Goal: Find specific page/section: Find specific page/section

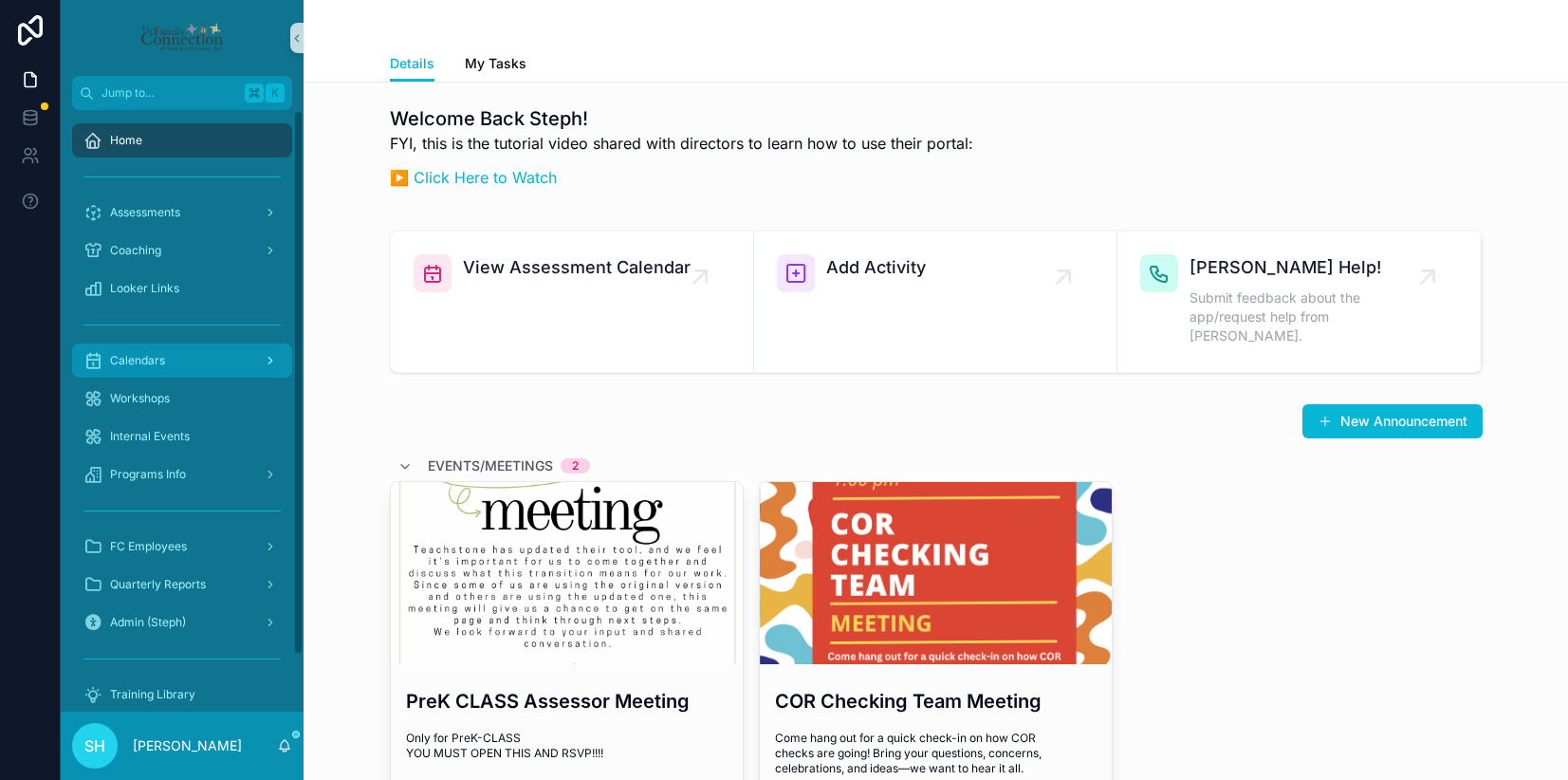
click at [117, 360] on span "Calendars" at bounding box center [137, 360] width 55 height 15
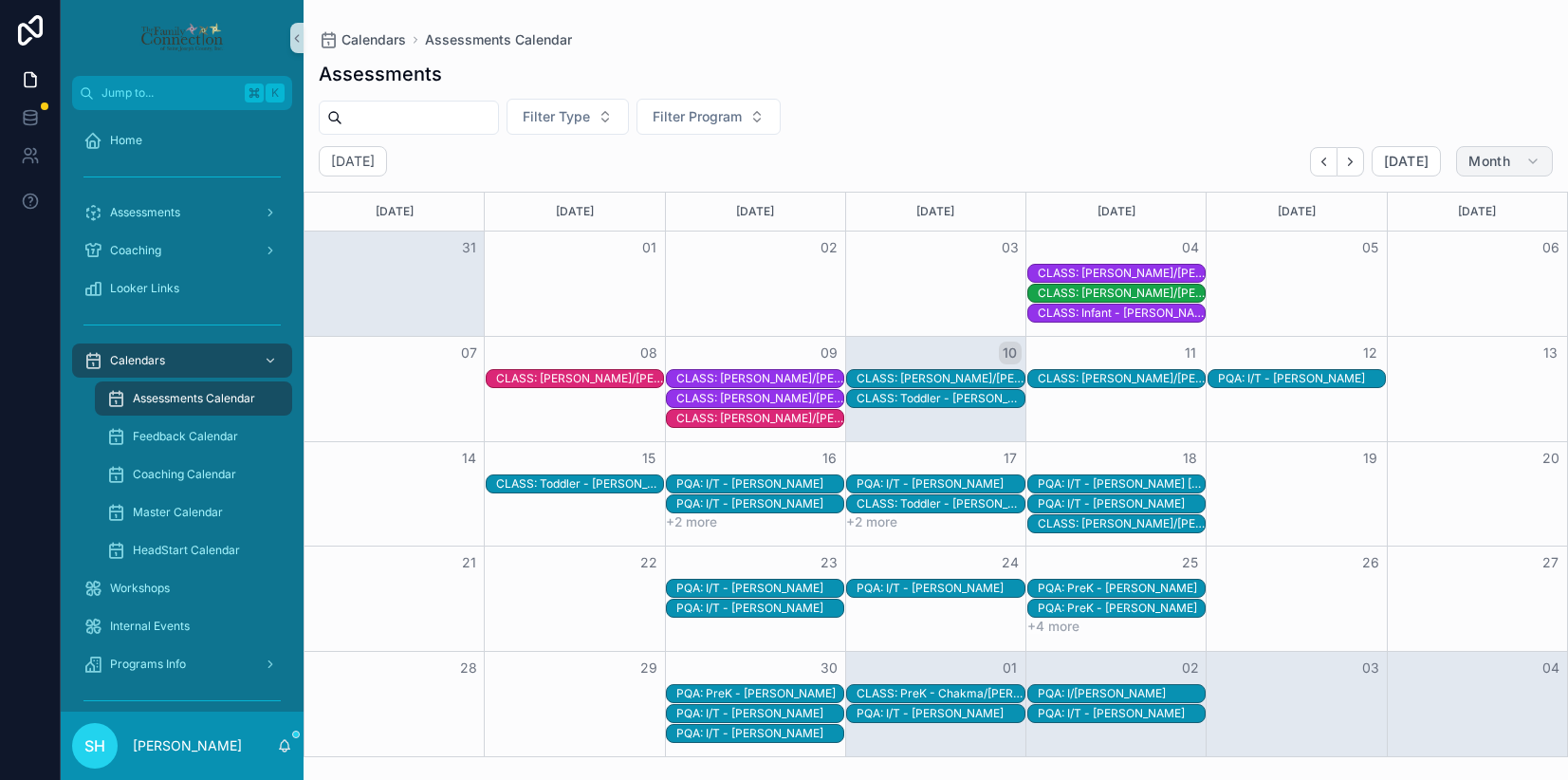
click at [1535, 158] on icon "scrollable content" at bounding box center [1534, 161] width 15 height 15
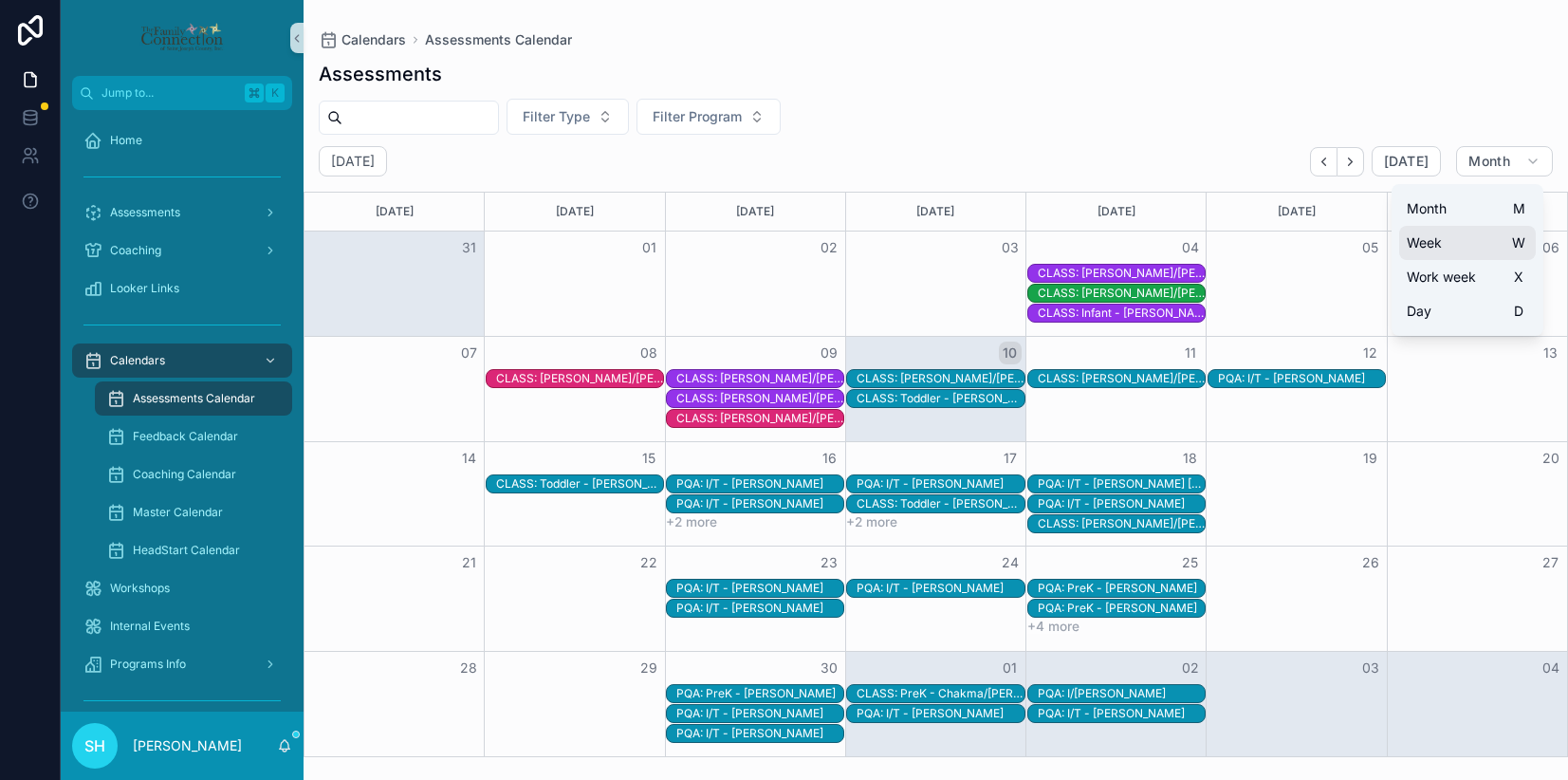
click at [1447, 241] on button "Week W" at bounding box center [1467, 243] width 136 height 34
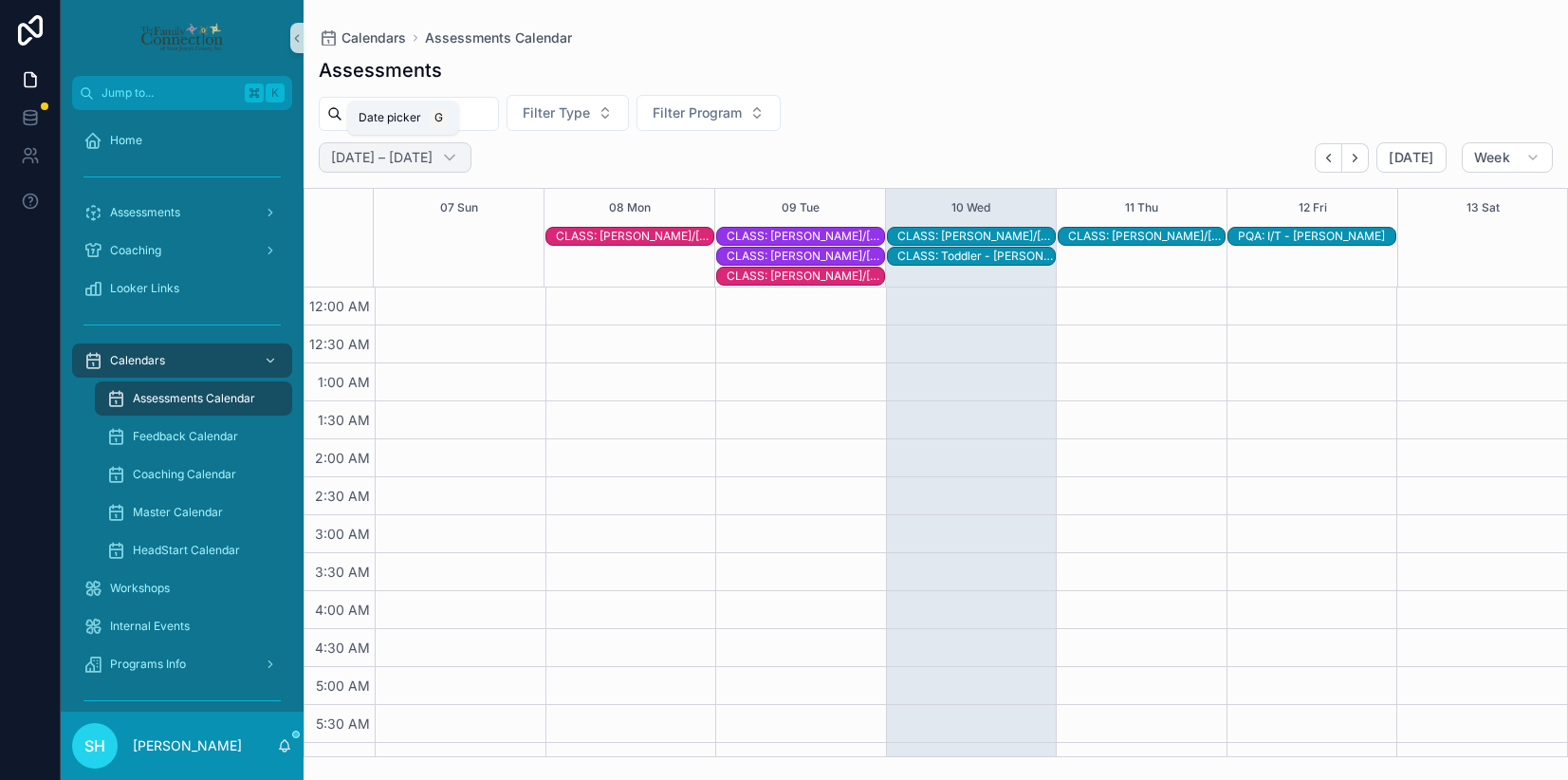
click at [459, 153] on icon "scrollable content" at bounding box center [450, 157] width 19 height 19
select select "****"
select select "*"
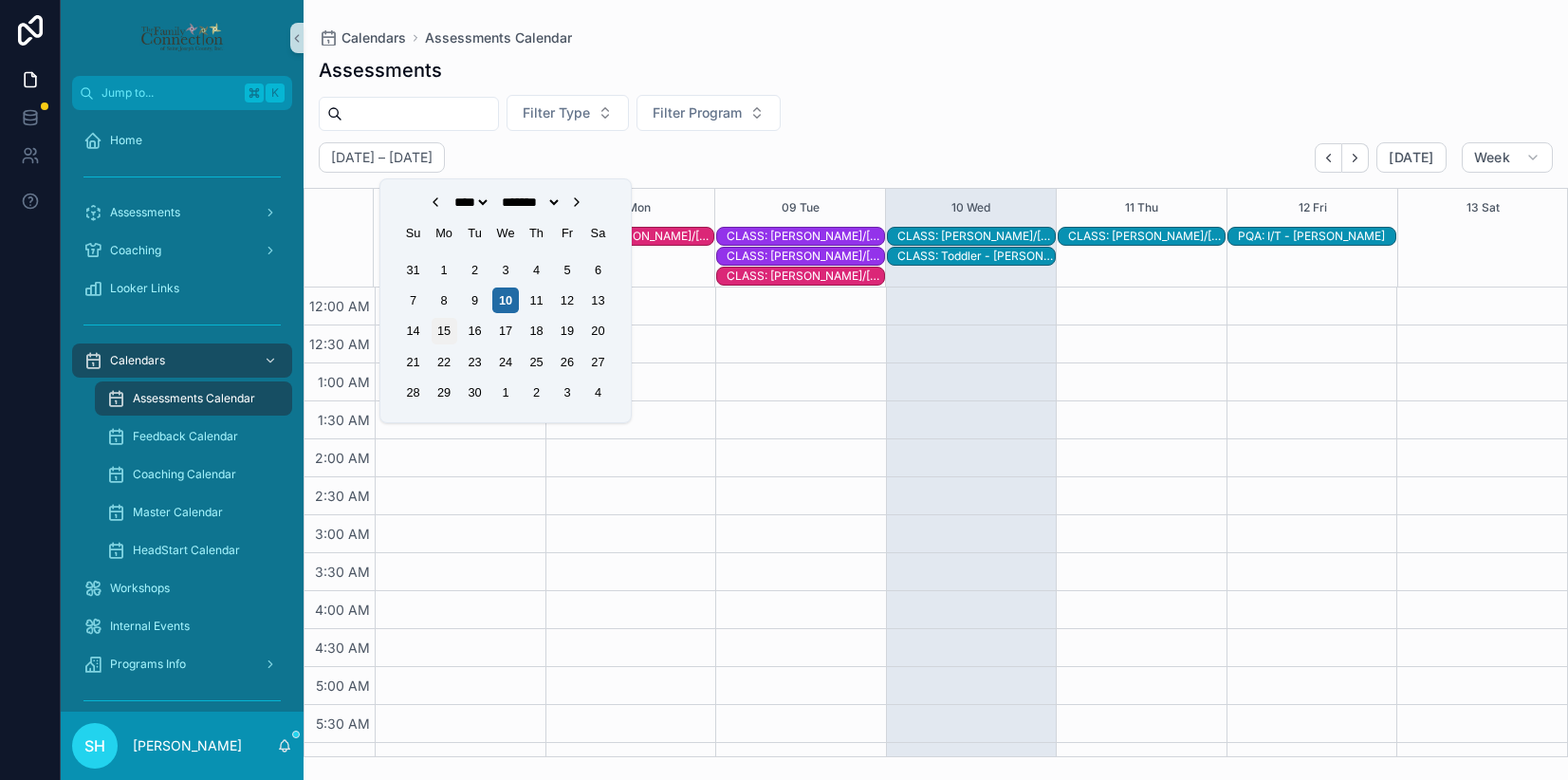
click at [445, 332] on div "15" at bounding box center [444, 330] width 26 height 26
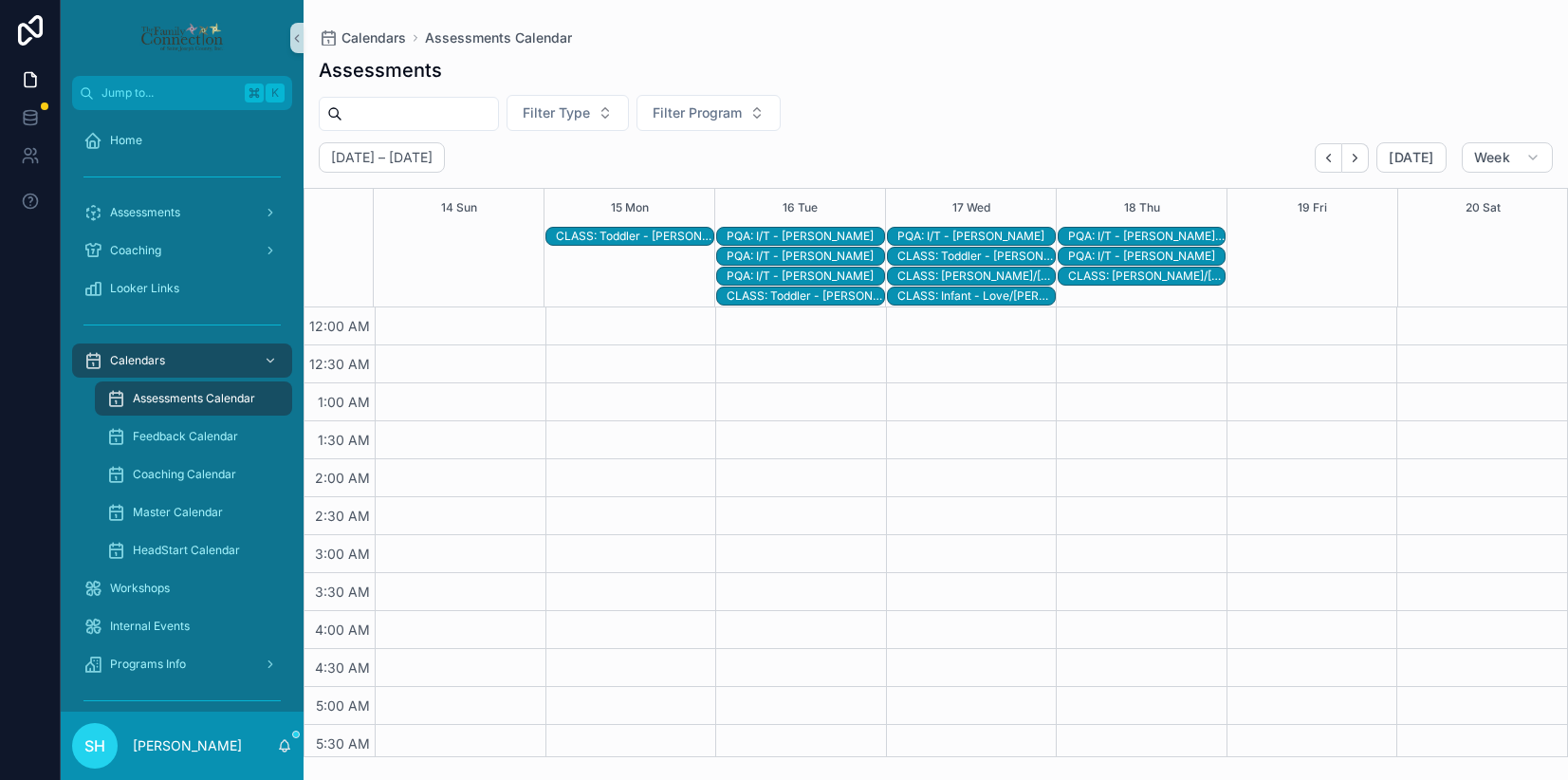
click at [825, 255] on div "PQA: I/T - [PERSON_NAME]" at bounding box center [805, 257] width 157 height 15
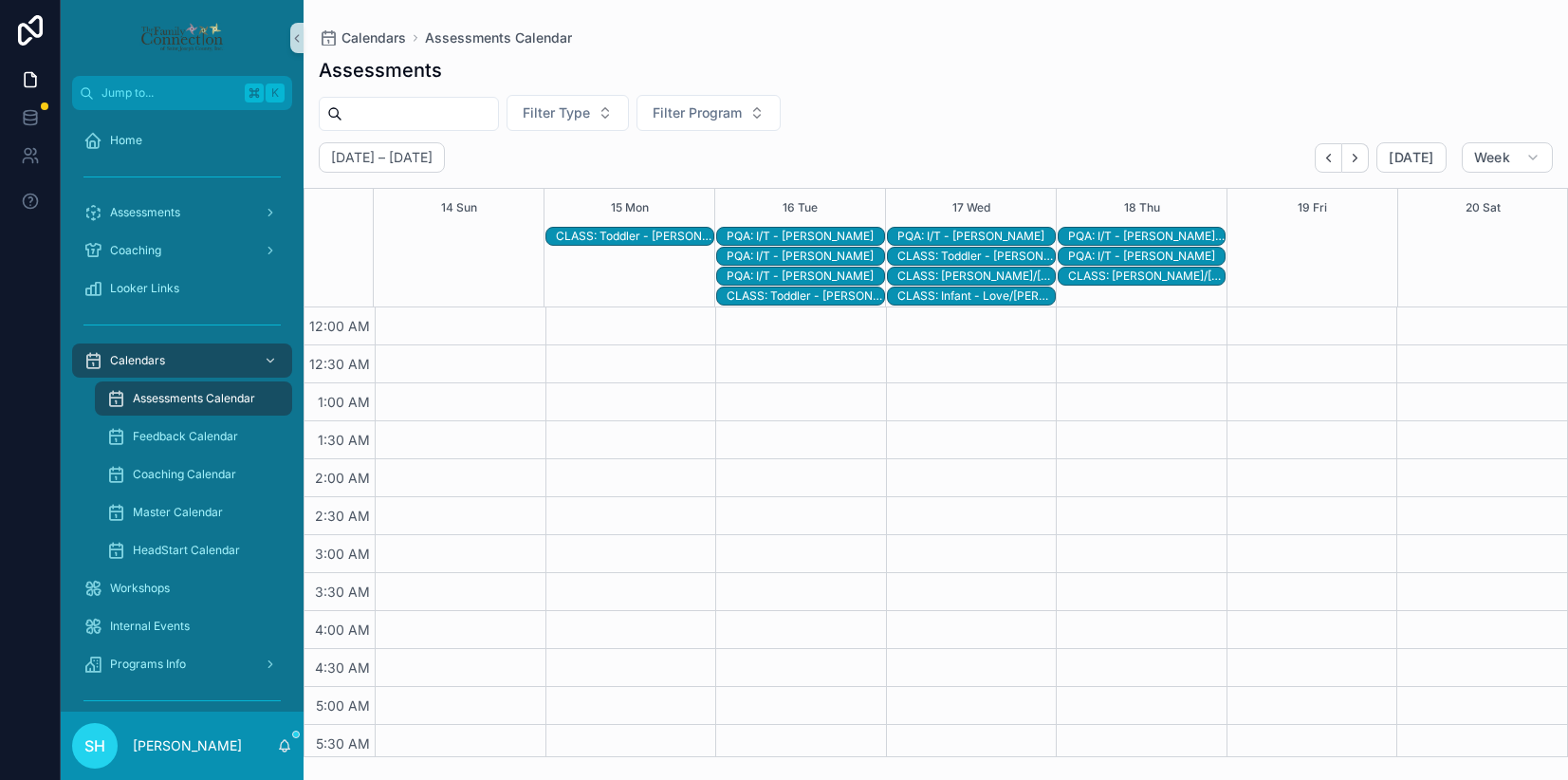
click at [620, 234] on div "CLASS: Toddler - [PERSON_NAME]/[PERSON_NAME]" at bounding box center [634, 236] width 157 height 15
click at [826, 235] on div "PQA: I/T - [PERSON_NAME]" at bounding box center [805, 236] width 157 height 15
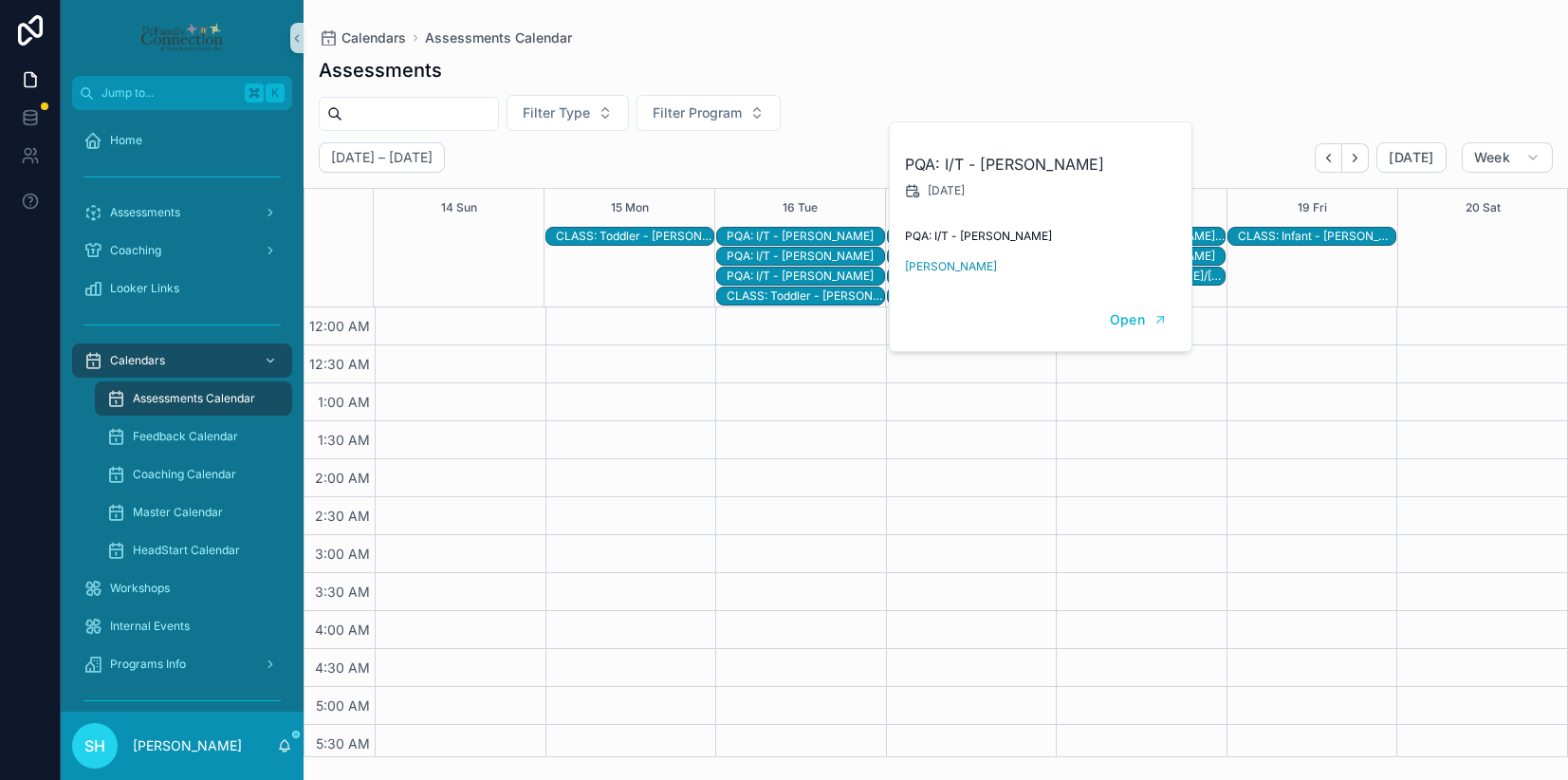
click at [821, 257] on div "PQA: I/T - [PERSON_NAME]" at bounding box center [805, 257] width 157 height 15
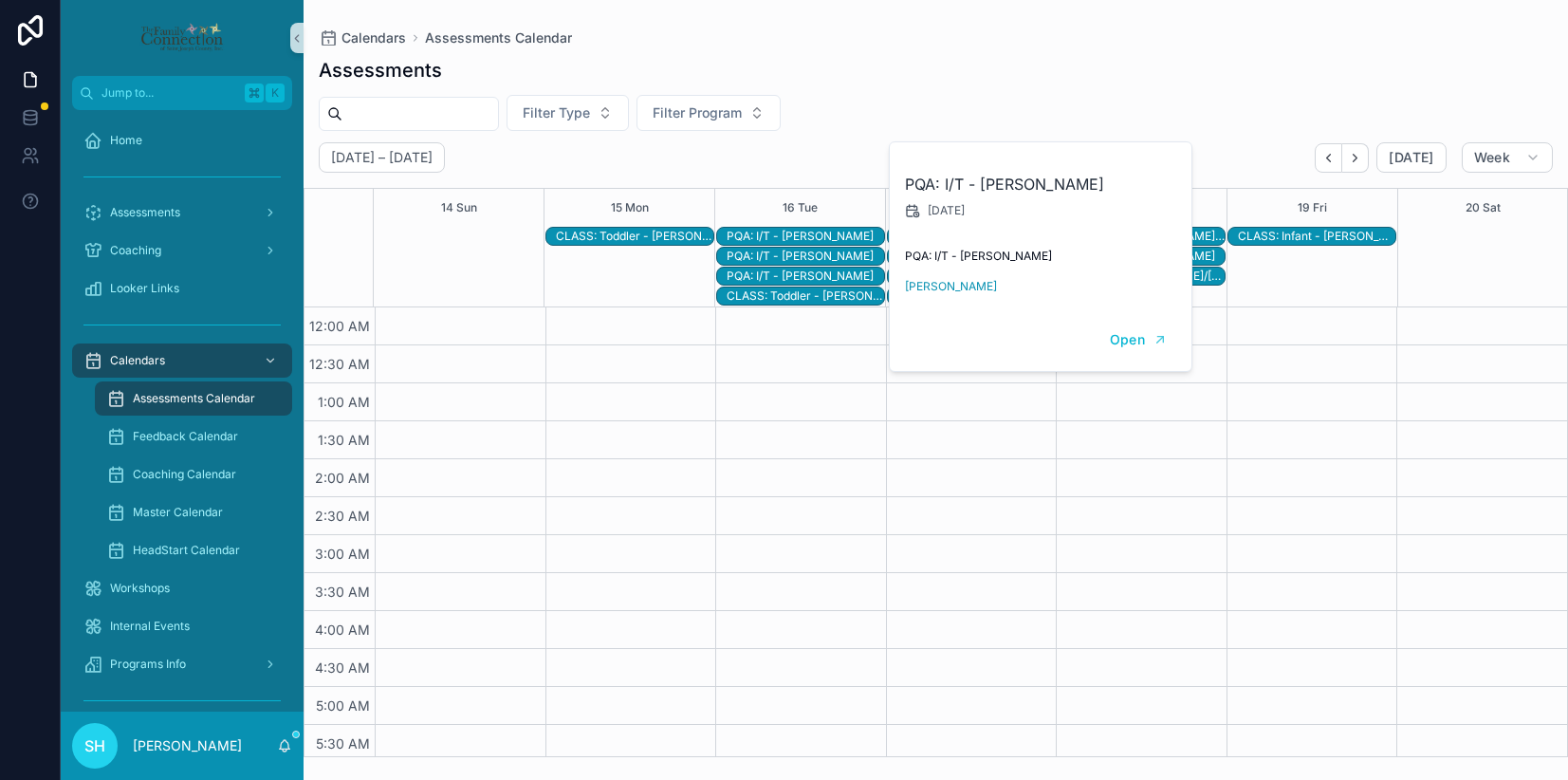
click at [815, 275] on div "PQA: I/T - [PERSON_NAME]" at bounding box center [805, 277] width 157 height 15
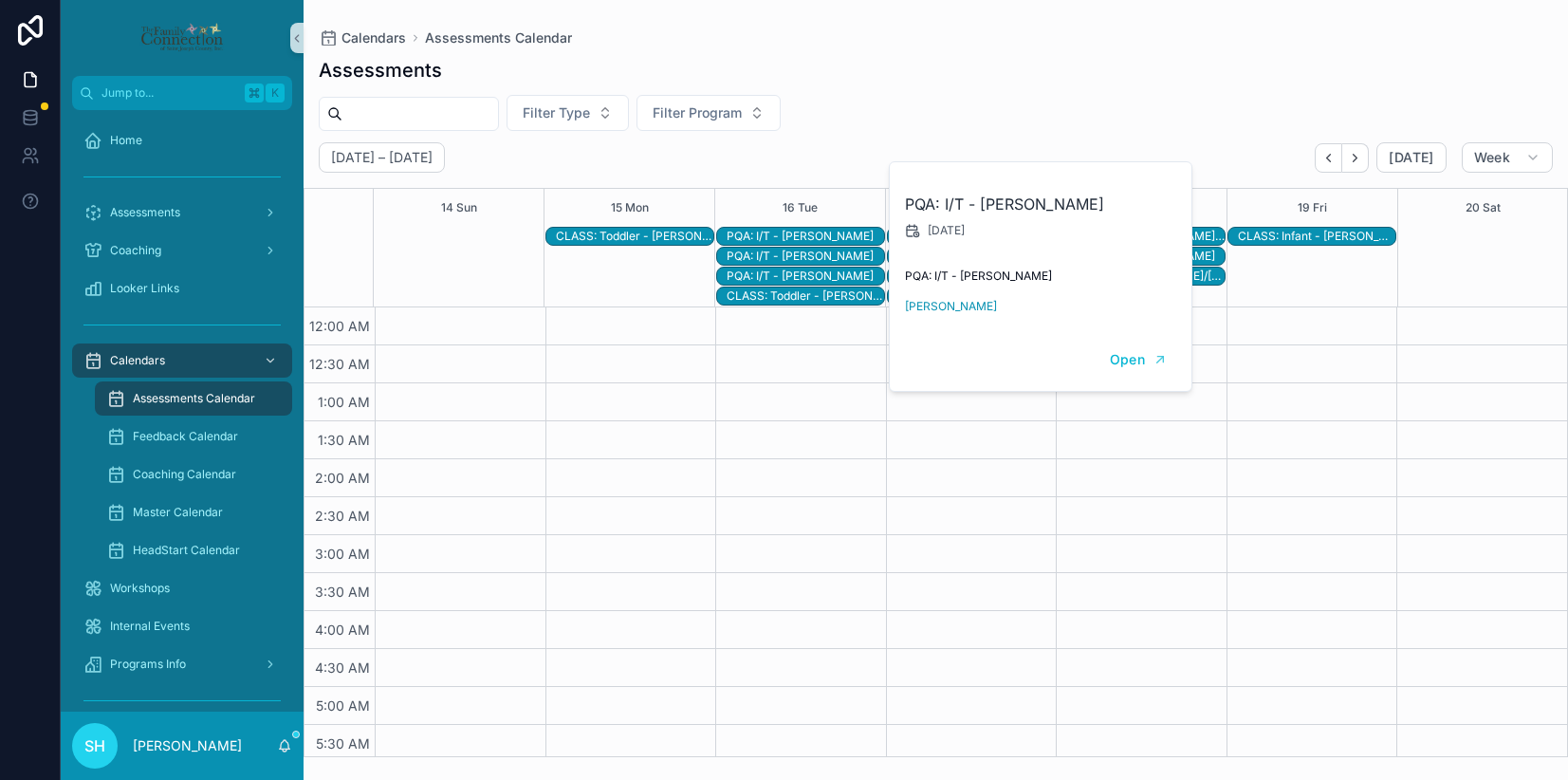
click at [818, 298] on div "CLASS: Toddler - [PERSON_NAME]/[PERSON_NAME]" at bounding box center [805, 296] width 157 height 15
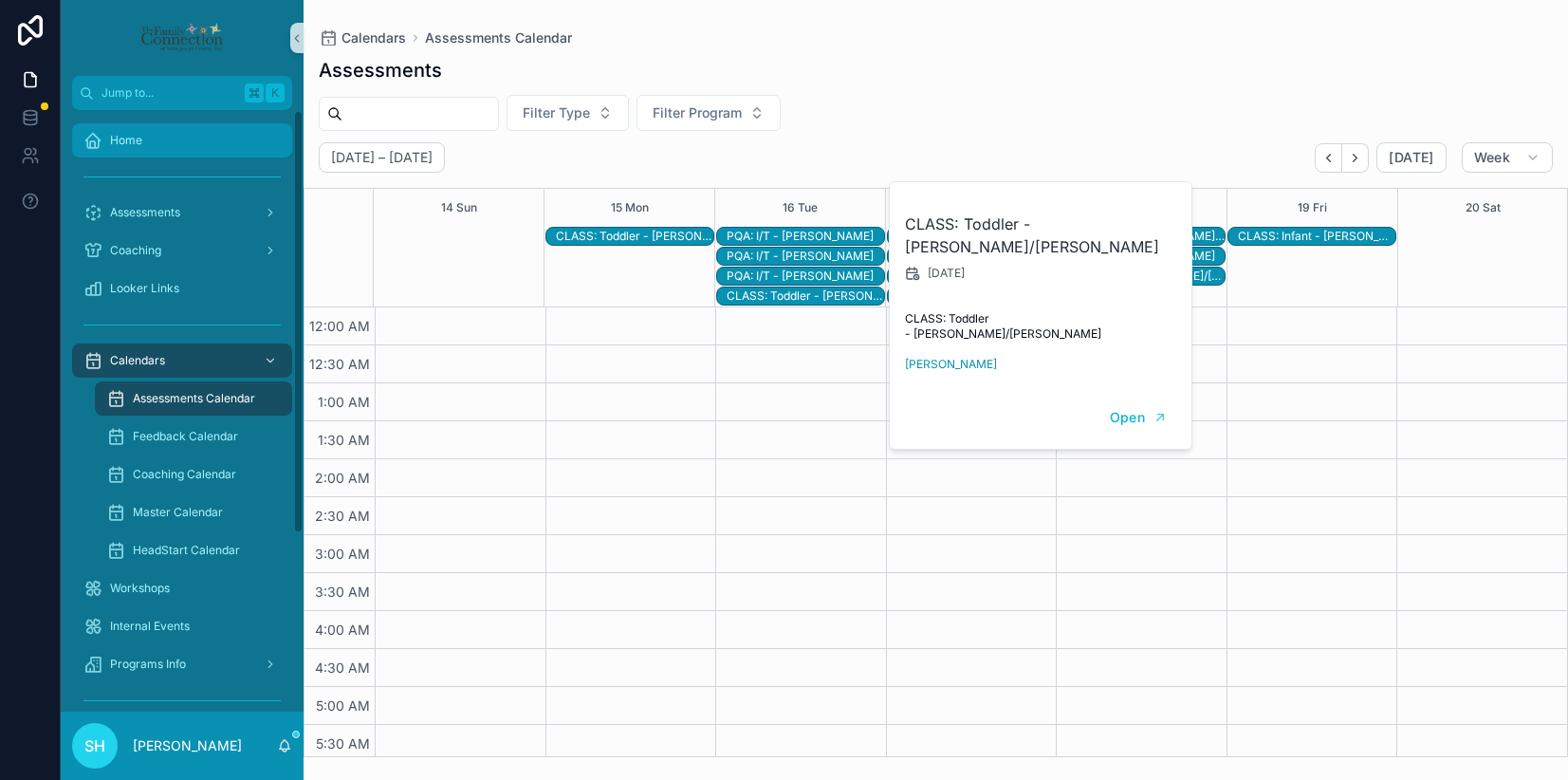
click at [141, 139] on div "Home" at bounding box center [182, 140] width 197 height 31
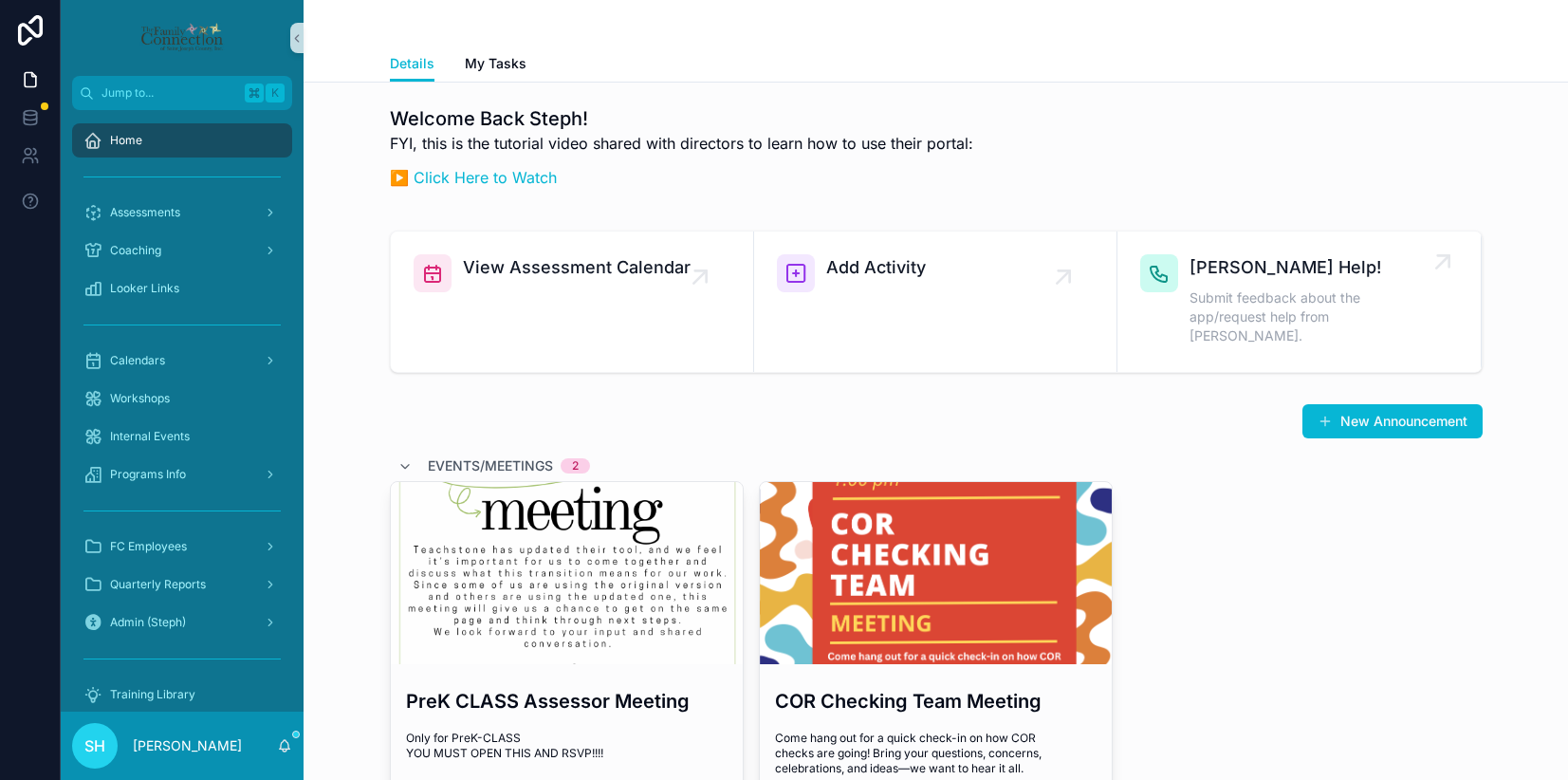
click at [1230, 285] on div "[PERSON_NAME] Help! Submit feedback about the app/request help from [PERSON_NAM…" at bounding box center [1308, 301] width 237 height 94
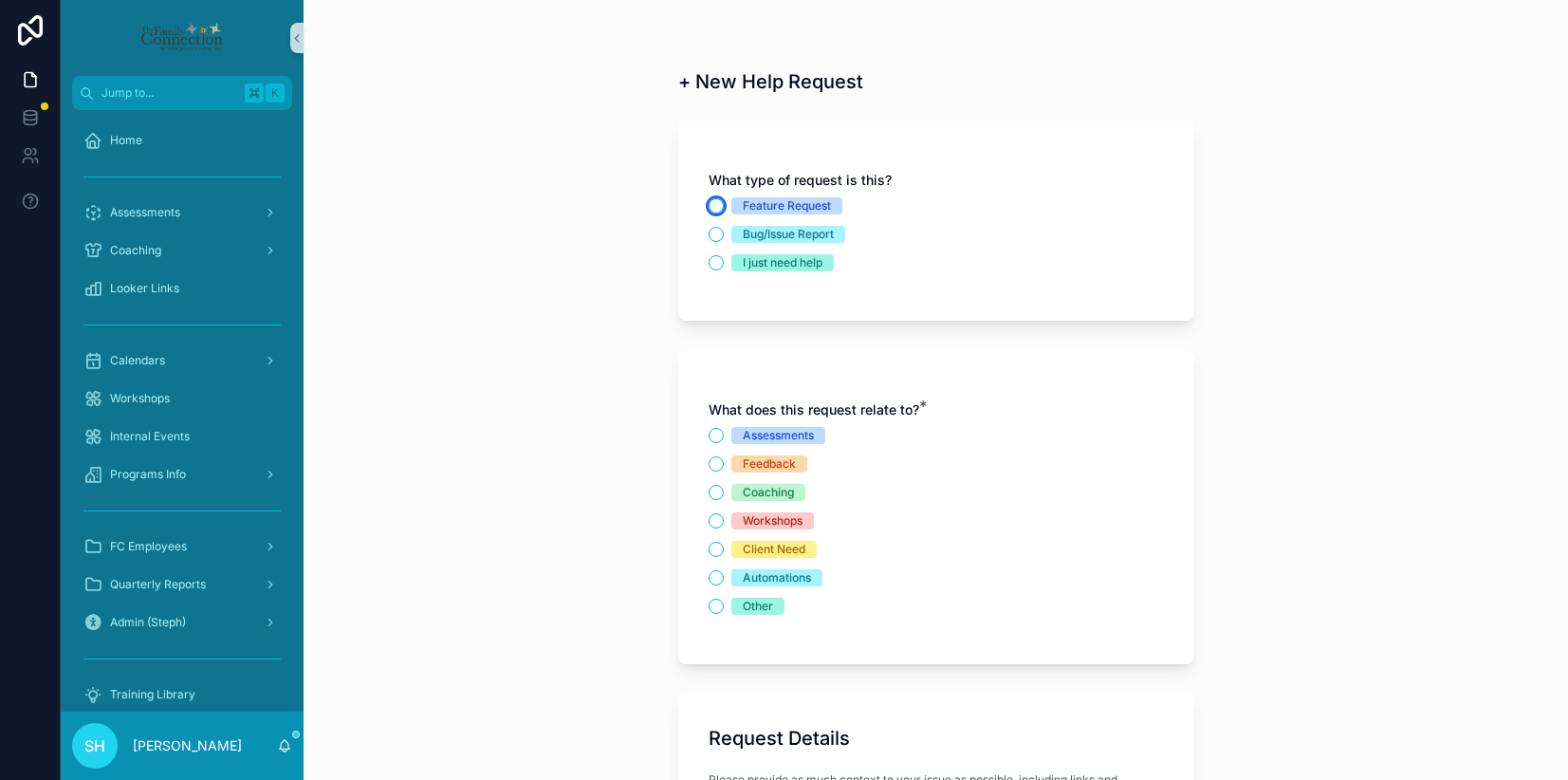
click at [717, 206] on button "Feature Request" at bounding box center [716, 206] width 15 height 15
click at [716, 433] on button "Assessments" at bounding box center [716, 436] width 15 height 15
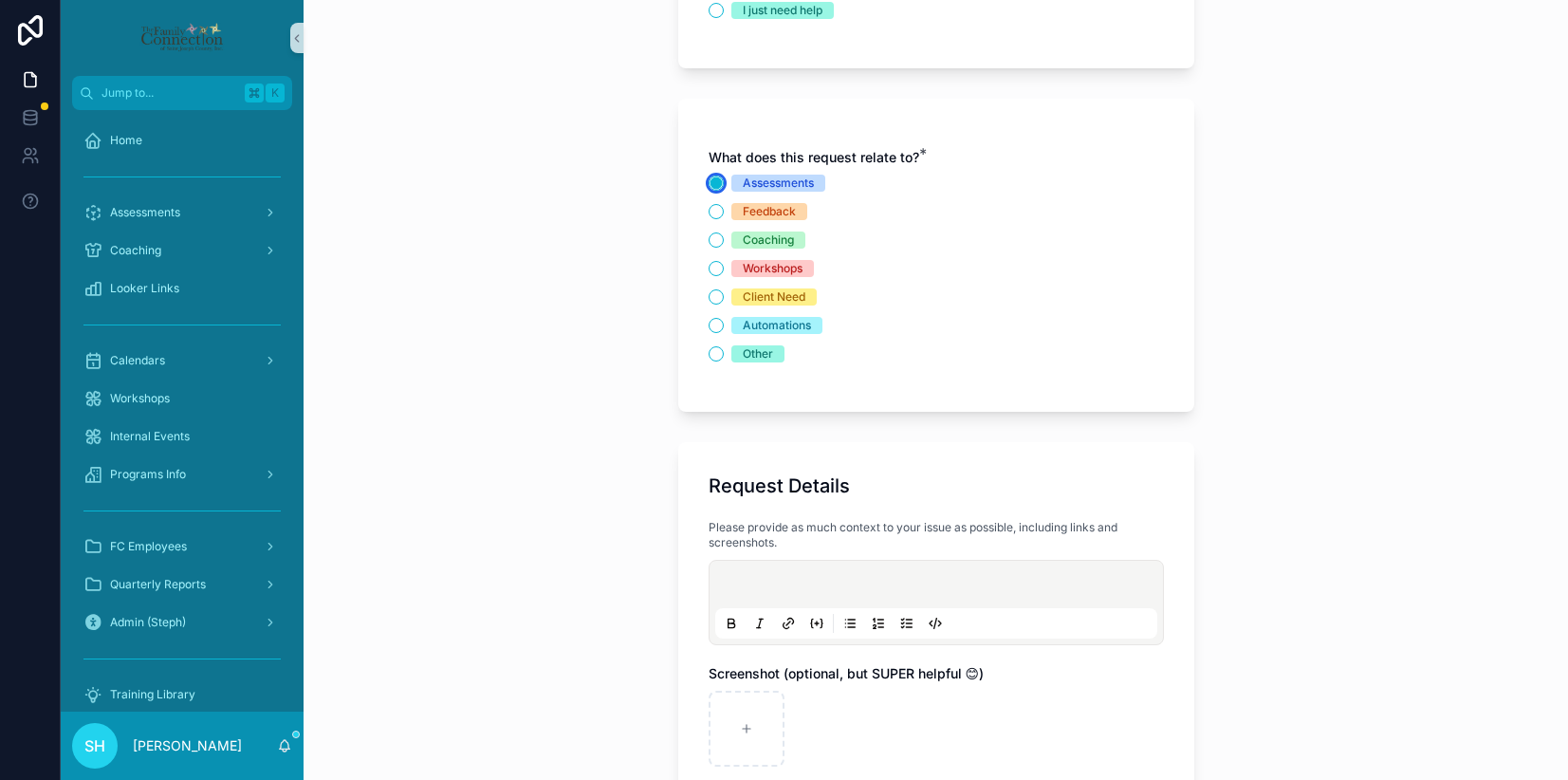
scroll to position [258, 0]
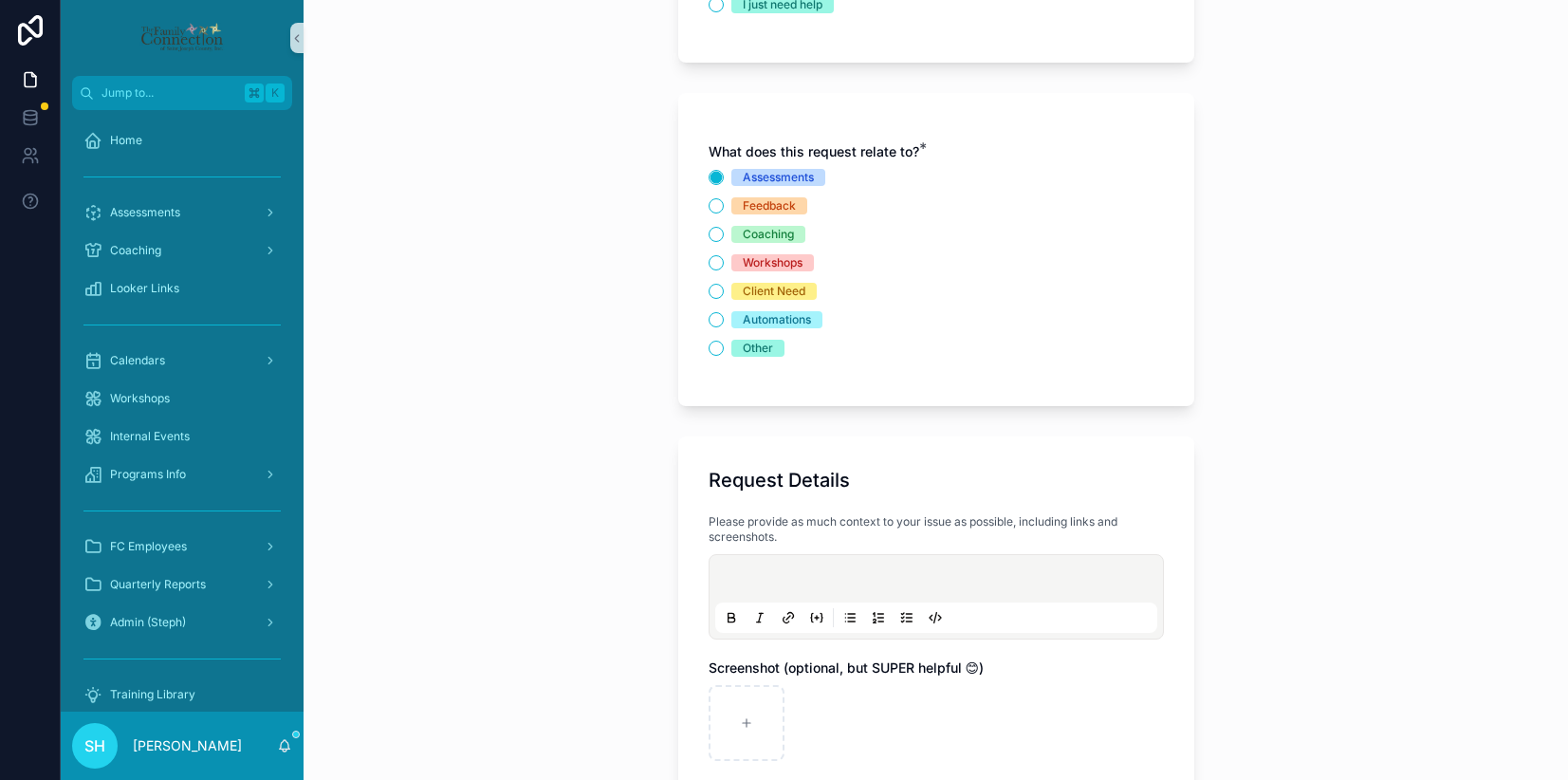
click at [778, 574] on p "scrollable content" at bounding box center [940, 582] width 443 height 19
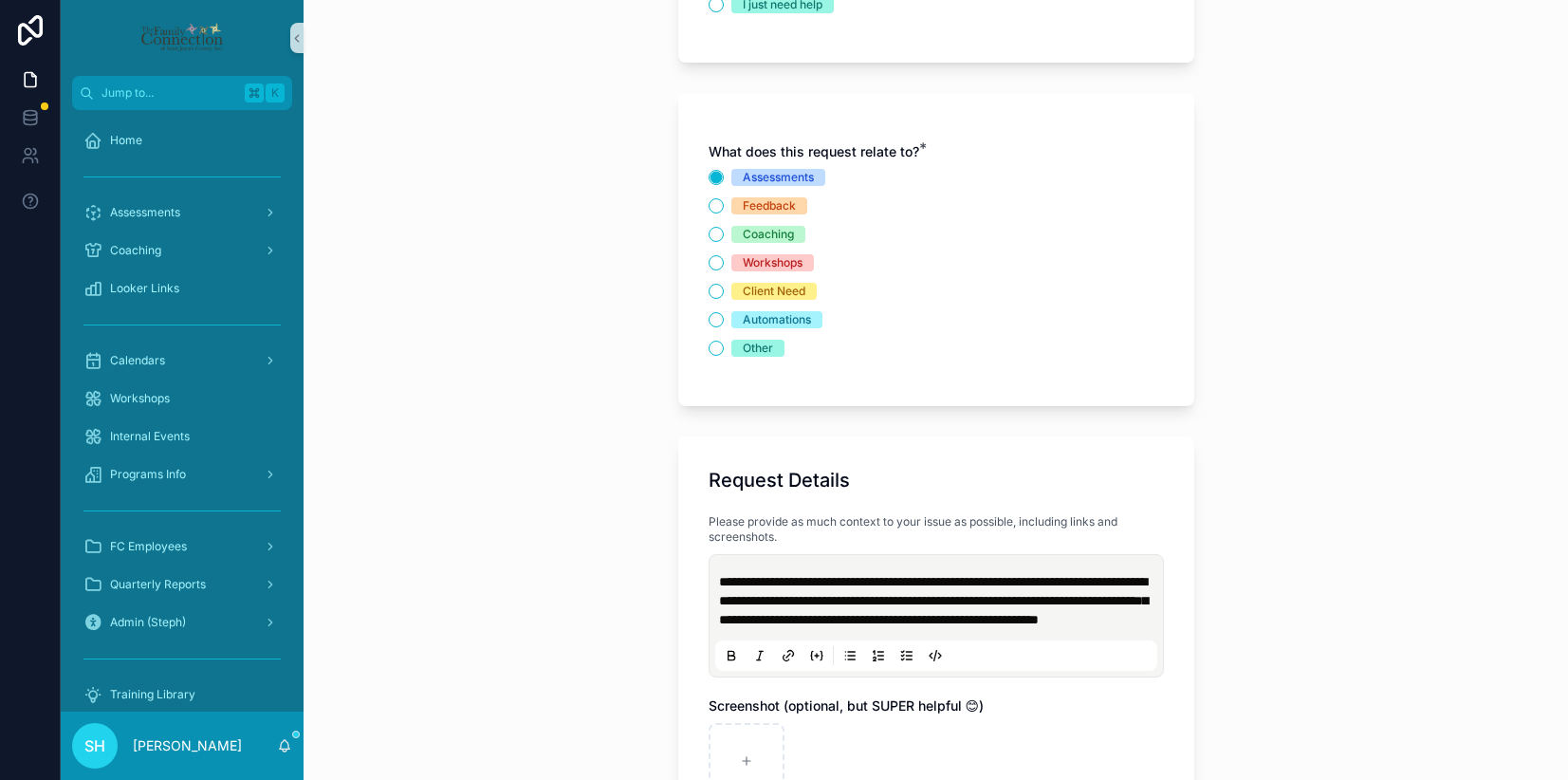
click at [753, 619] on span "**********" at bounding box center [934, 601] width 429 height 51
click at [1065, 629] on p "**********" at bounding box center [940, 601] width 443 height 57
click at [1067, 599] on span "**********" at bounding box center [934, 601] width 429 height 51
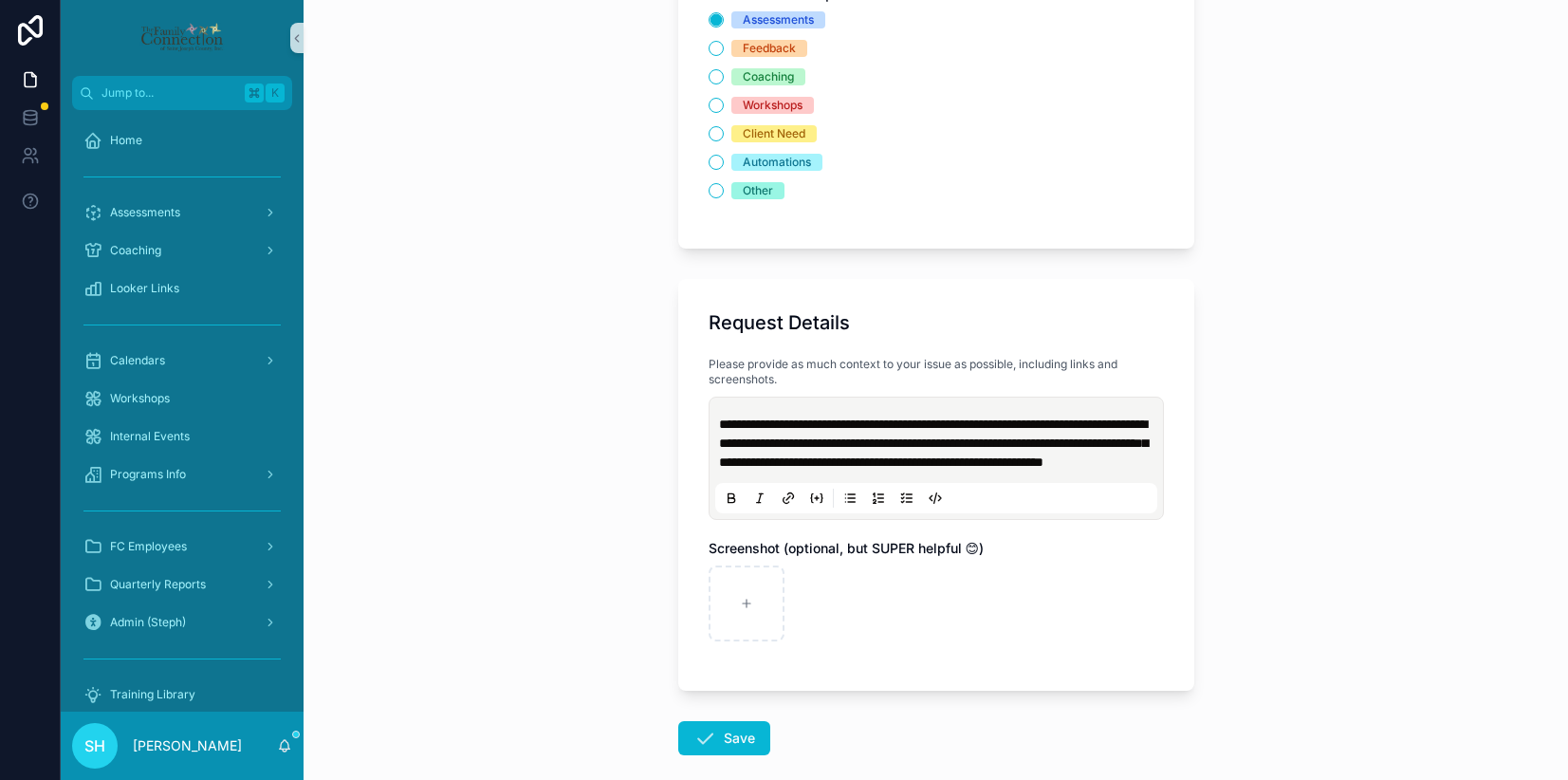
scroll to position [420, 0]
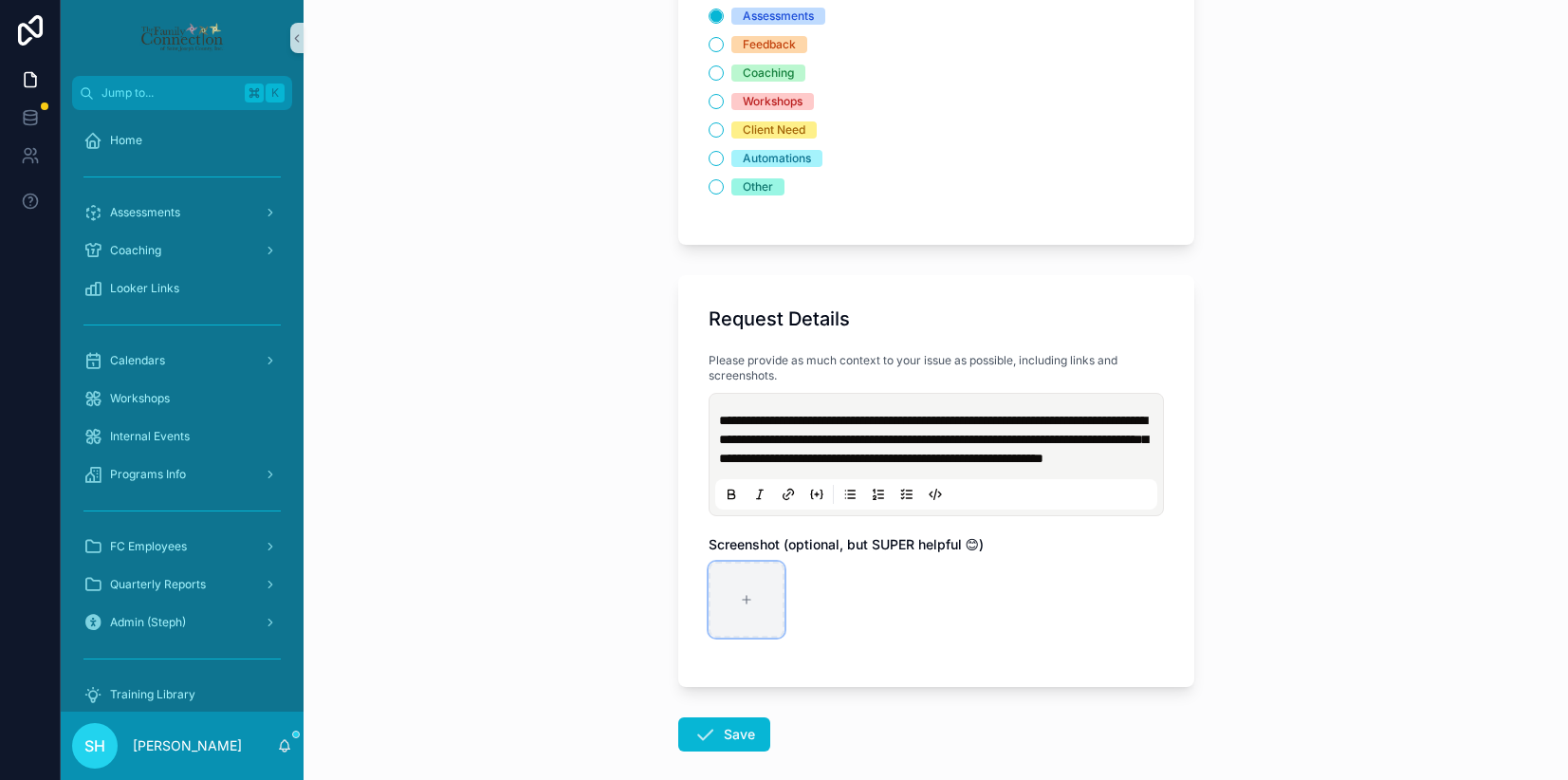
click at [754, 617] on div "scrollable content" at bounding box center [747, 600] width 76 height 76
type input "**********"
click at [724, 751] on button "Save" at bounding box center [724, 734] width 92 height 34
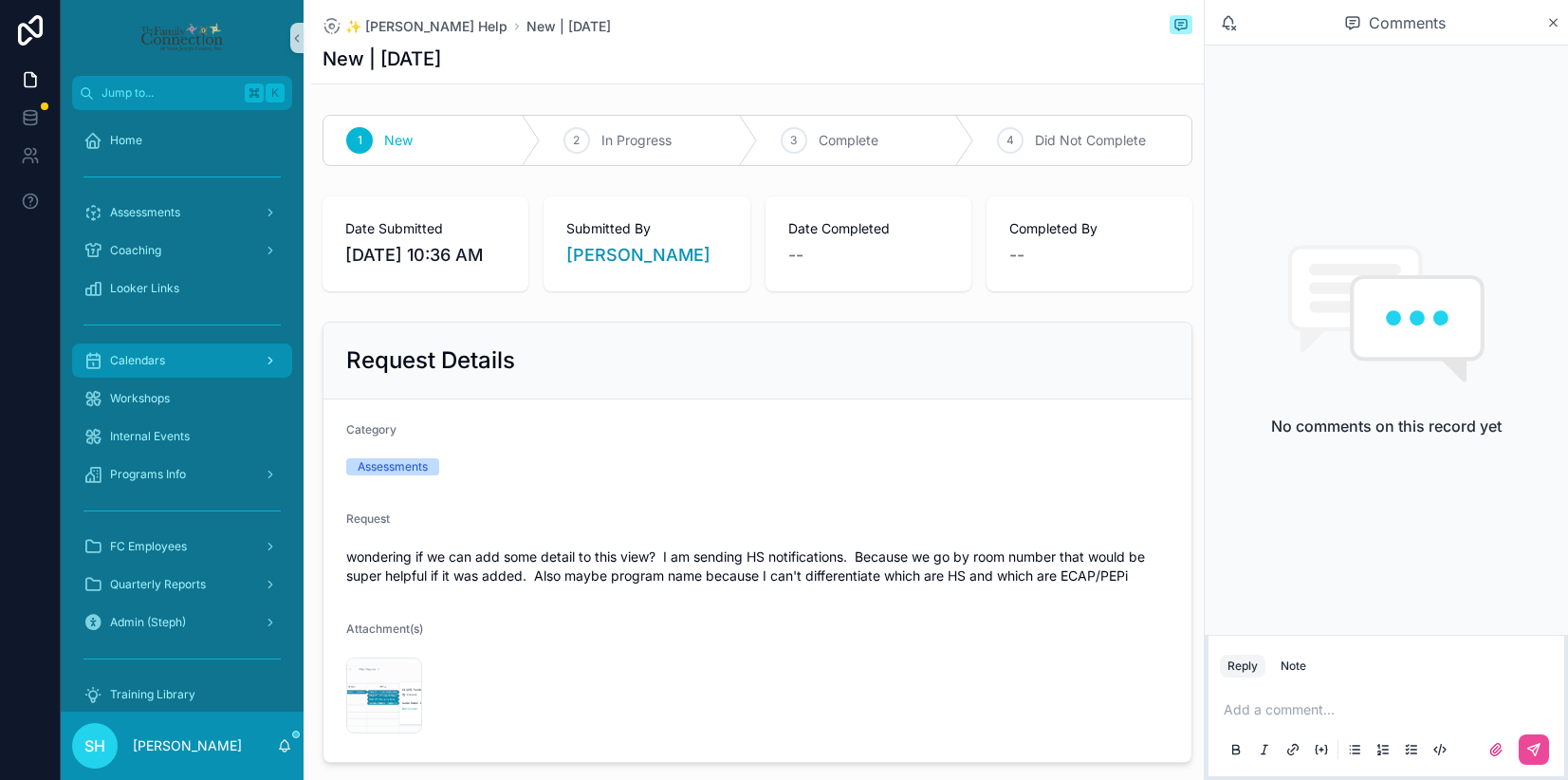
click at [139, 353] on span "Calendars" at bounding box center [137, 360] width 55 height 15
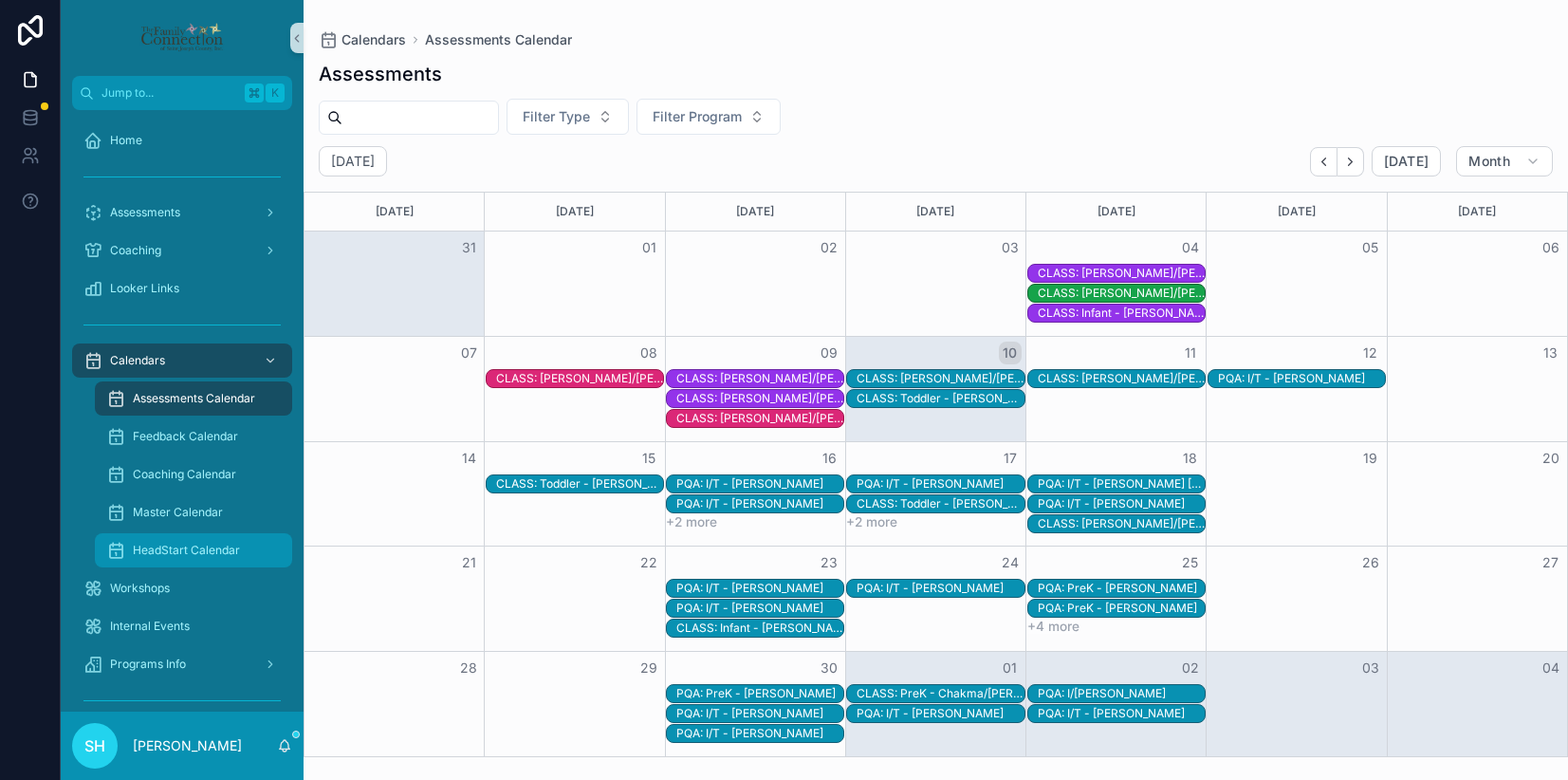
click at [217, 552] on span "HeadStart Calendar" at bounding box center [186, 550] width 107 height 15
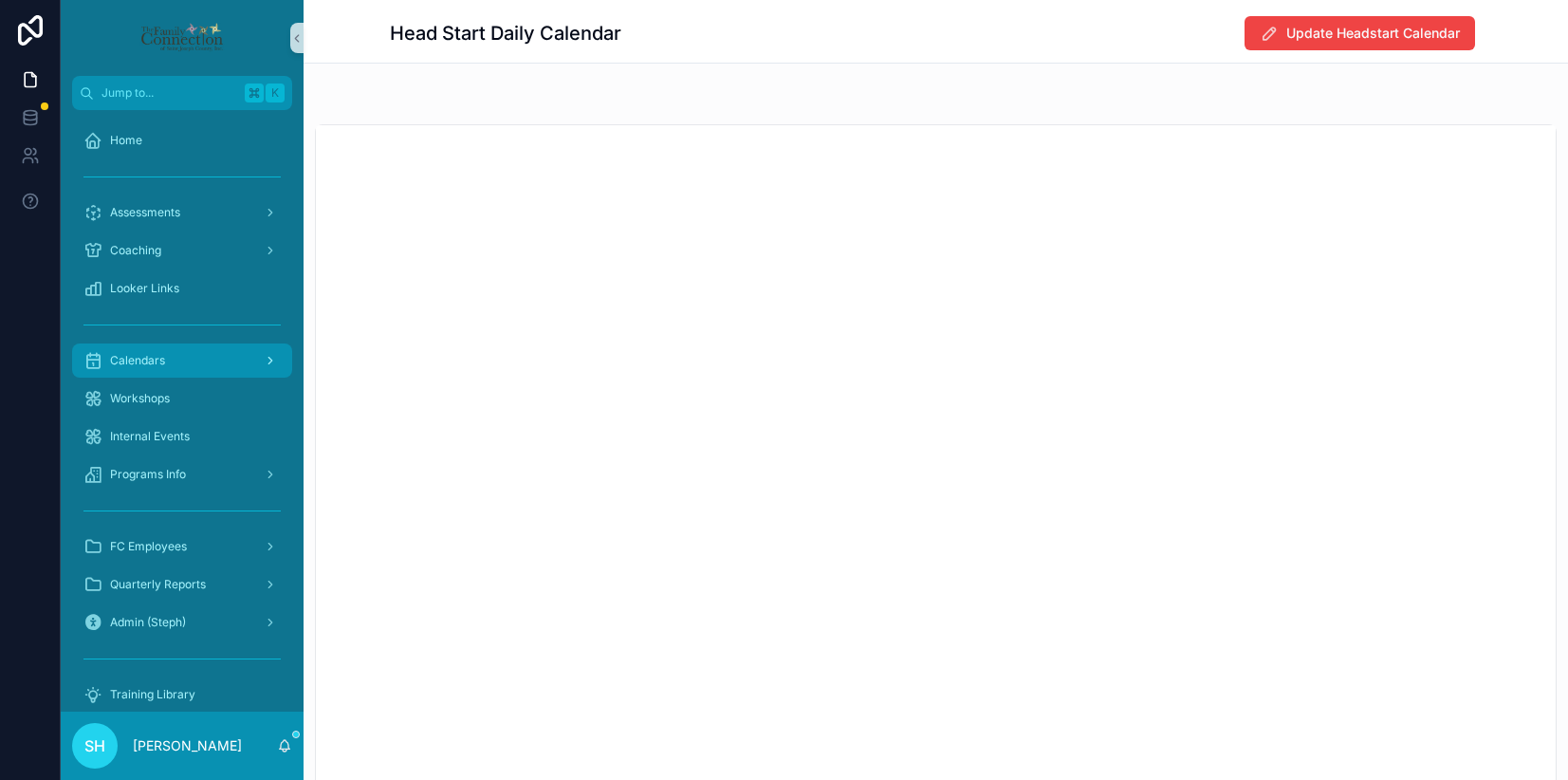
click at [193, 356] on div "Calendars" at bounding box center [182, 360] width 197 height 31
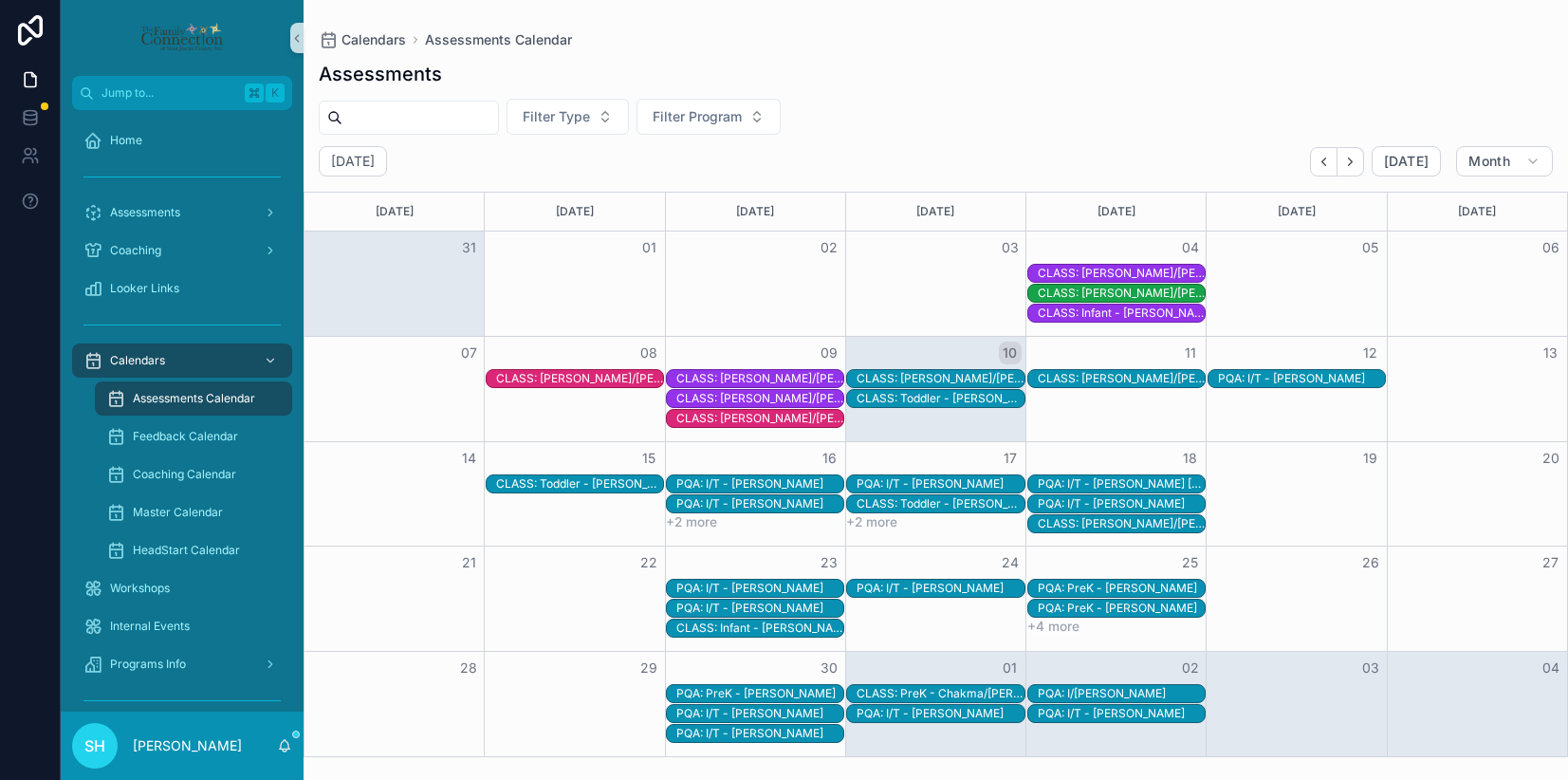
click at [186, 401] on span "Assessments Calendar" at bounding box center [194, 399] width 122 height 15
click at [776, 111] on button "Filter Program" at bounding box center [709, 116] width 144 height 36
click at [920, 90] on div "Assessments Filter Type Filter Program [DATE] [DATE] Month [DATE] [DATE] [DATE]…" at bounding box center [936, 403] width 1265 height 708
click at [776, 111] on button "Filter Program" at bounding box center [709, 116] width 144 height 36
click at [839, 113] on div "Filter Type Filter Program" at bounding box center [936, 116] width 1265 height 36
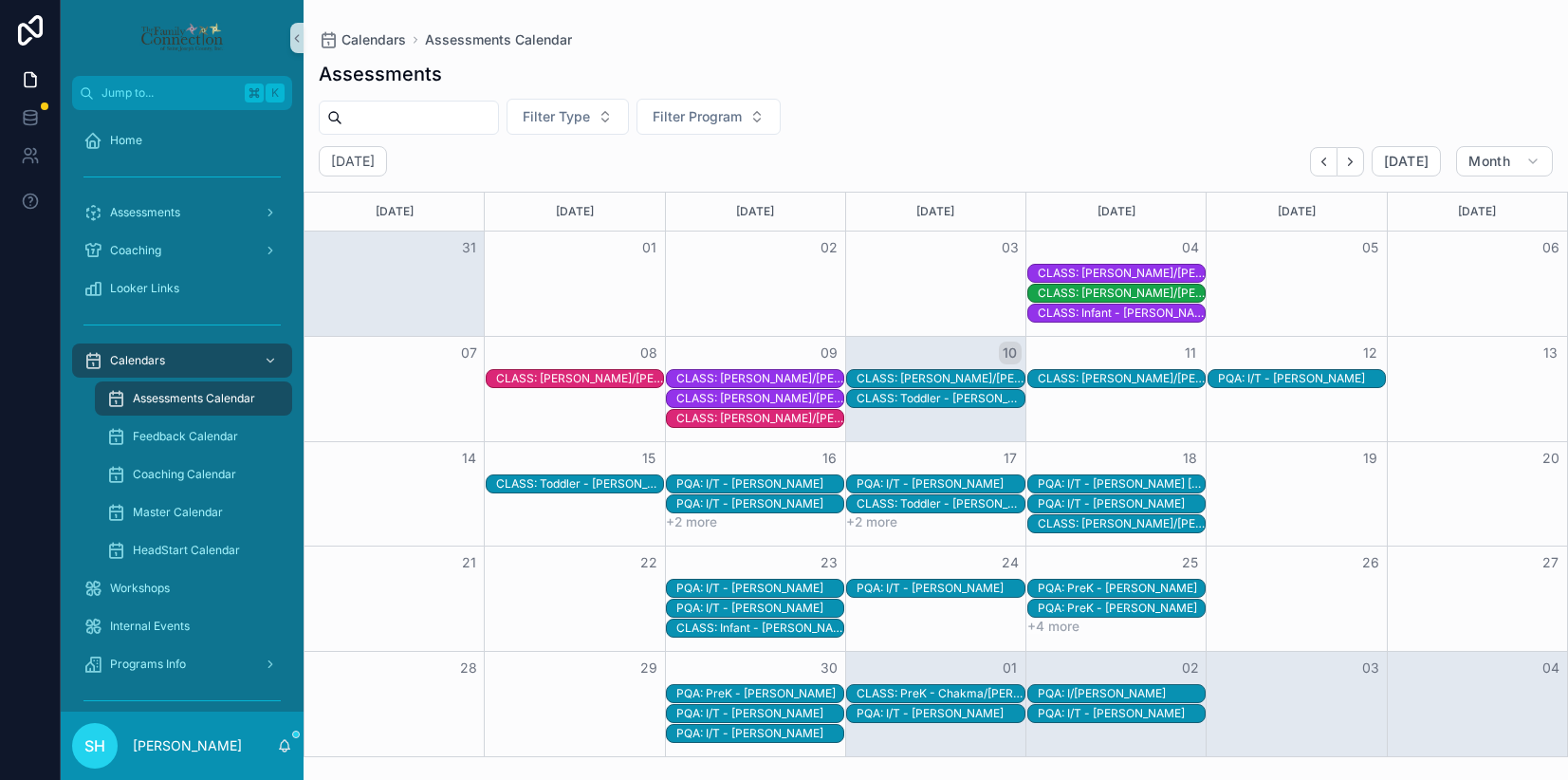
click at [492, 112] on input "scrollable content" at bounding box center [420, 117] width 155 height 27
type input "*********"
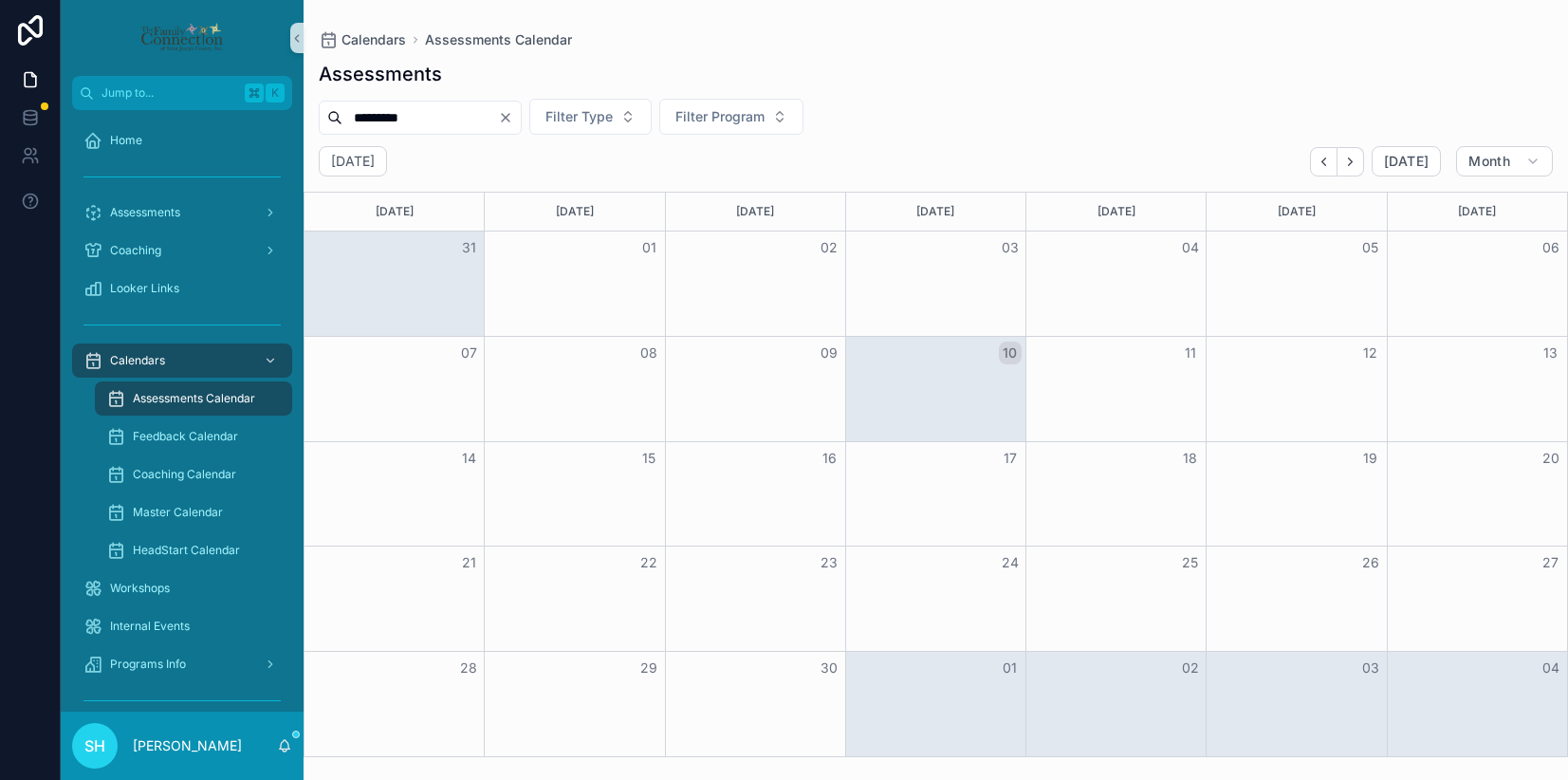
drag, startPoint x: 464, startPoint y: 113, endPoint x: 333, endPoint y: 113, distance: 131.0
click at [333, 113] on div "*********" at bounding box center [420, 117] width 203 height 34
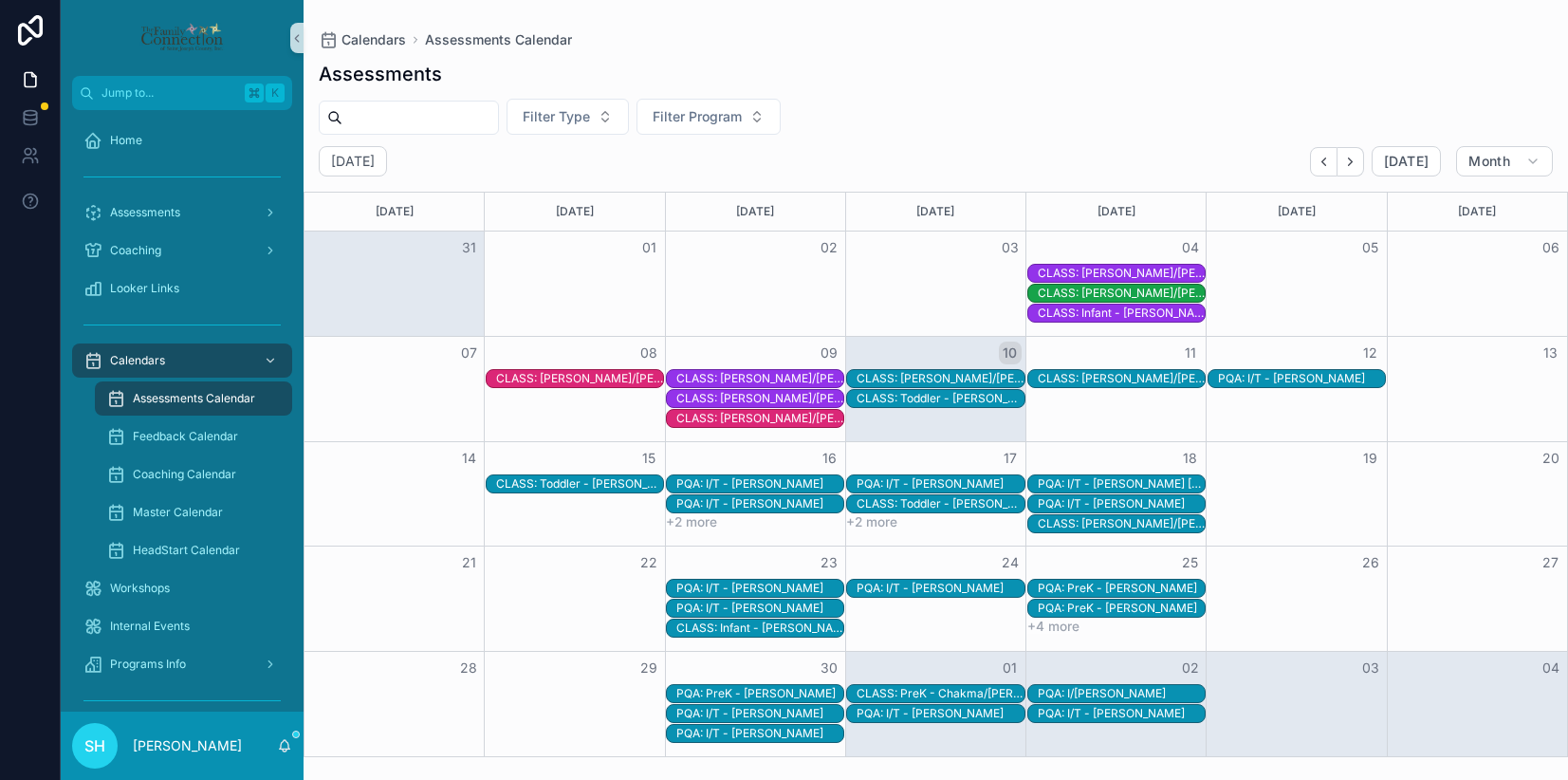
click at [885, 117] on div "Filter Type Filter Program" at bounding box center [936, 116] width 1265 height 36
click at [280, 740] on icon "scrollable content" at bounding box center [284, 746] width 15 height 15
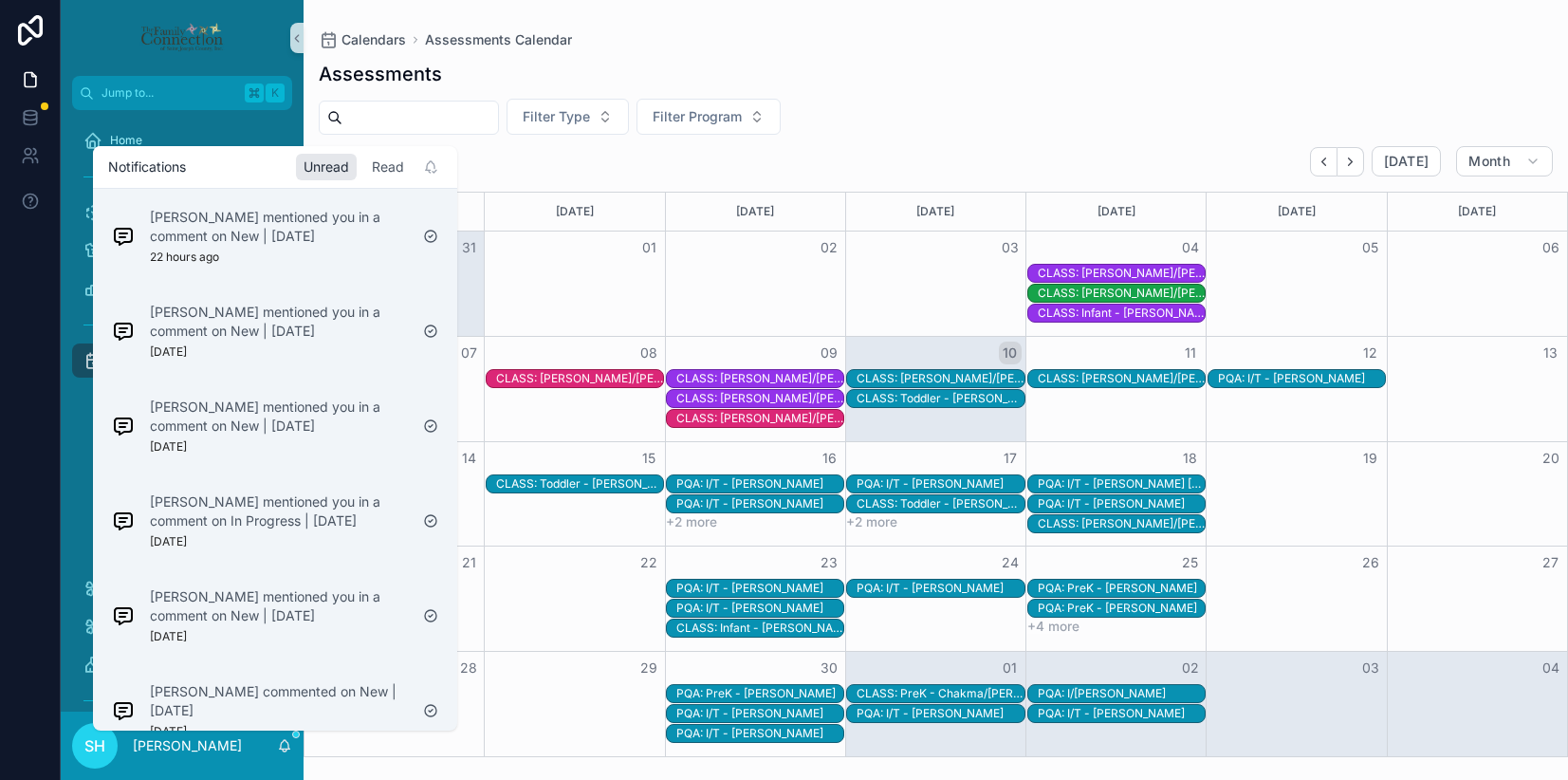
click at [393, 161] on div "Read" at bounding box center [388, 167] width 48 height 27
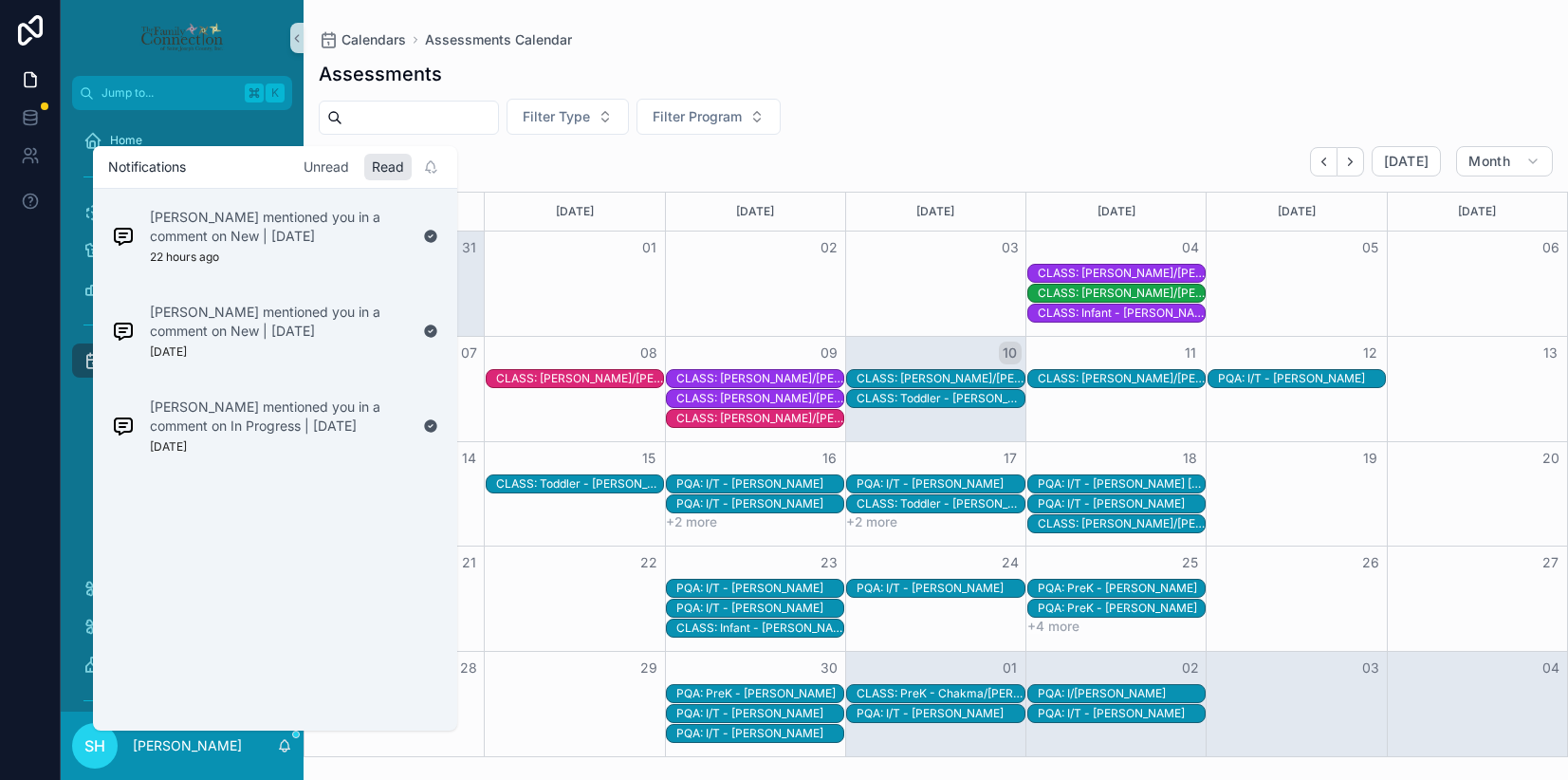
click at [335, 169] on div "Unread" at bounding box center [326, 167] width 61 height 27
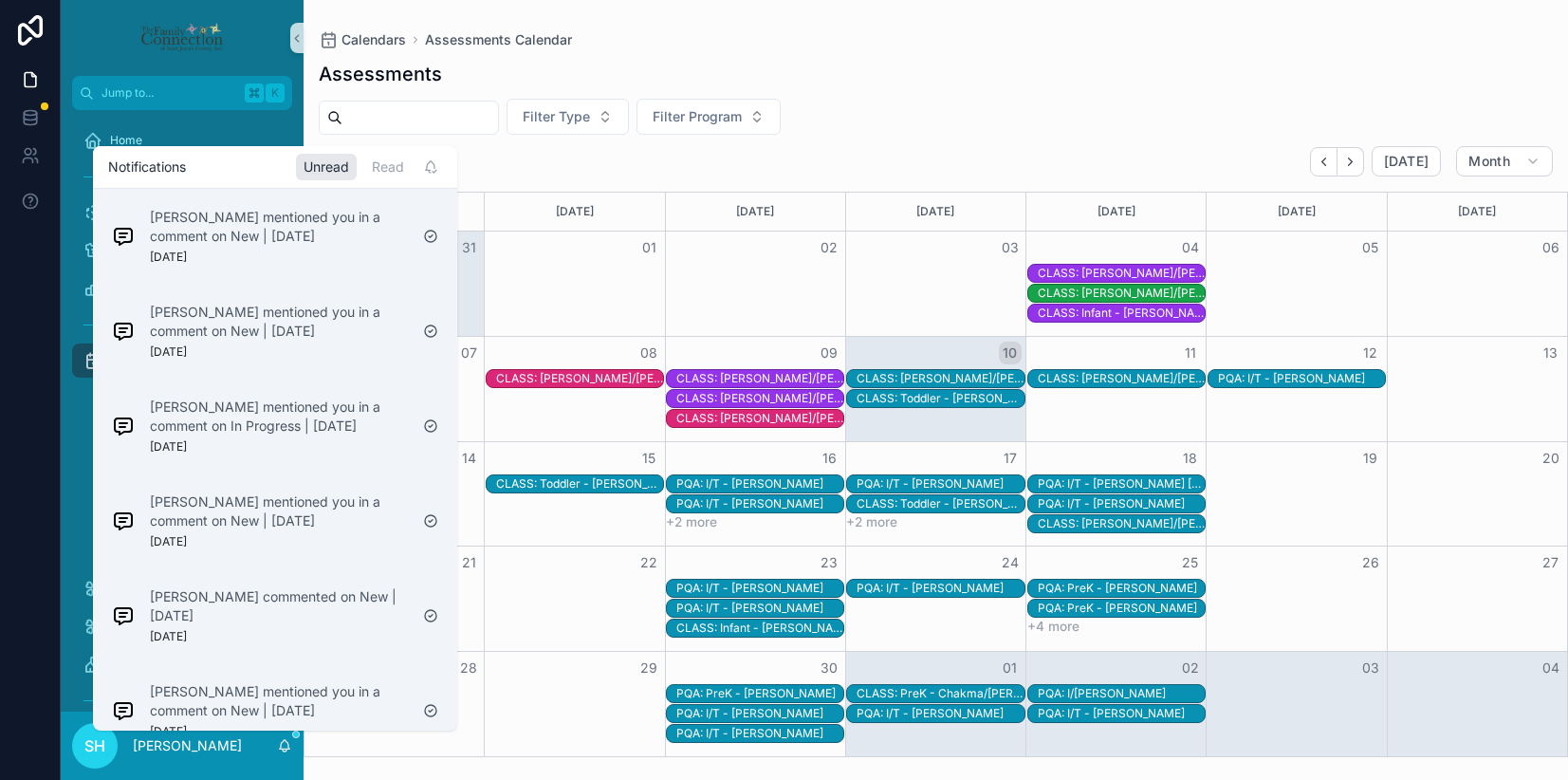
click at [528, 169] on div "[DATE] [DATE] Month" at bounding box center [936, 161] width 1265 height 31
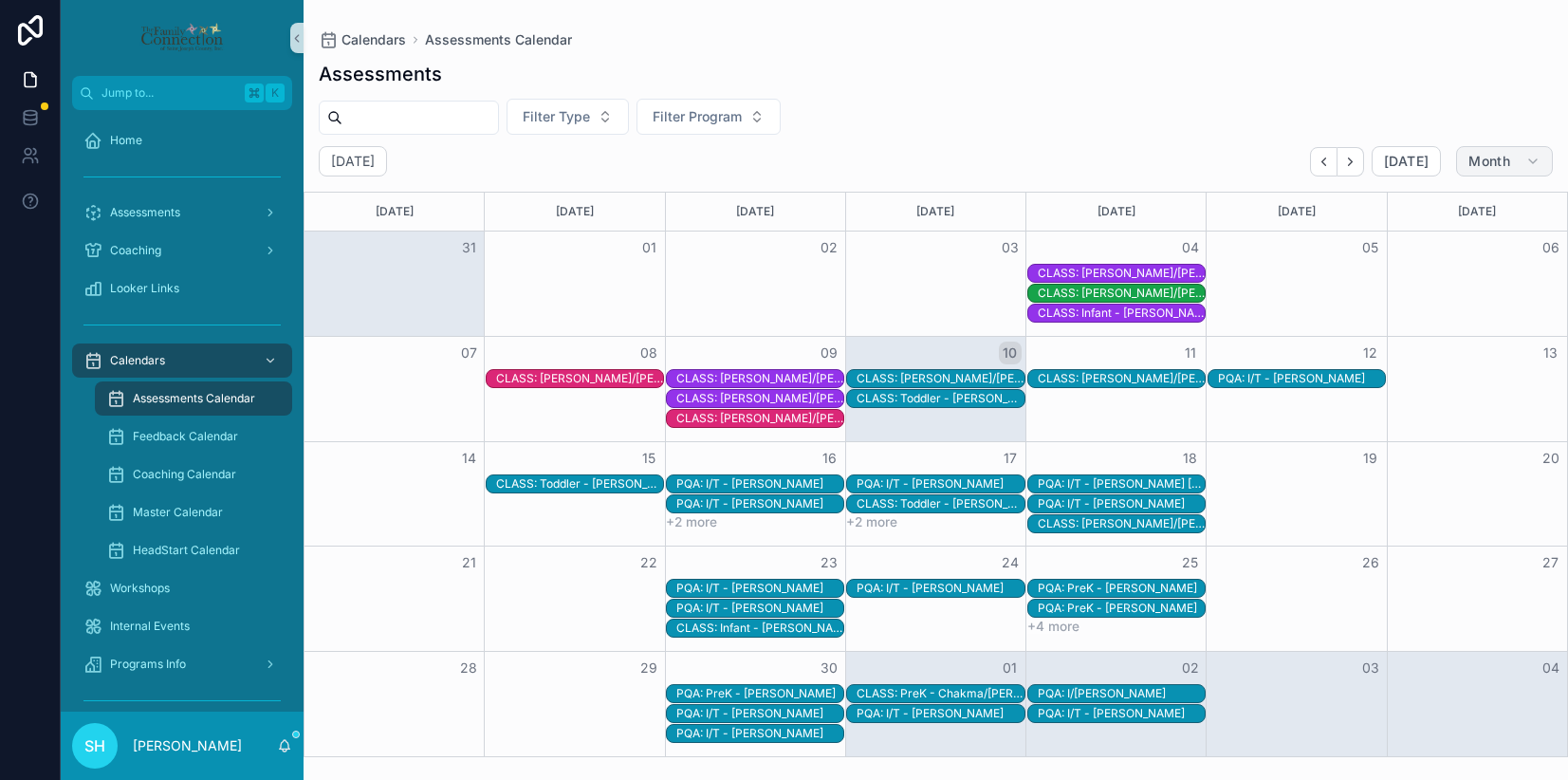
click at [1533, 164] on icon "scrollable content" at bounding box center [1534, 161] width 15 height 15
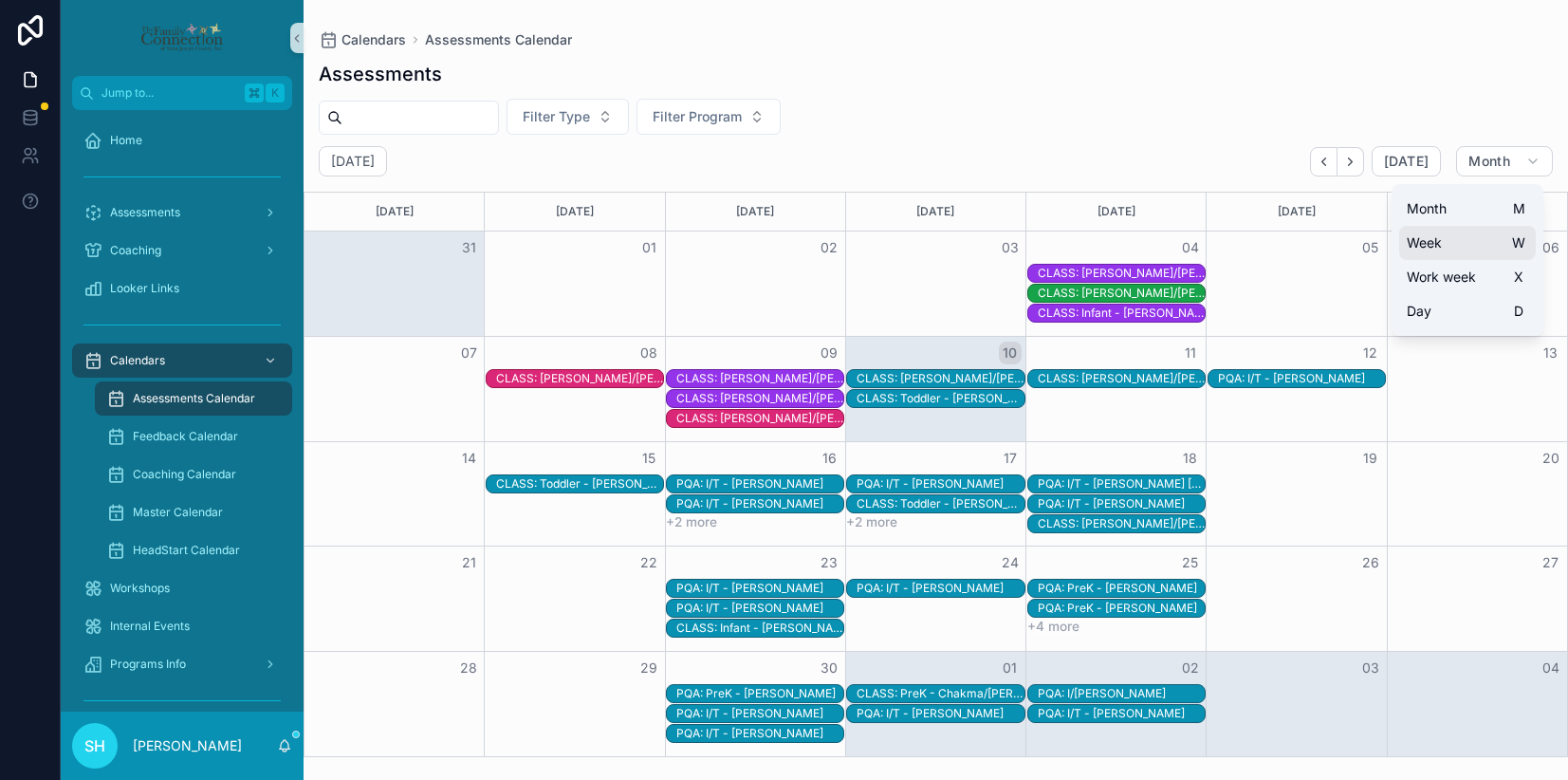
click at [1461, 255] on button "Week W" at bounding box center [1467, 243] width 136 height 34
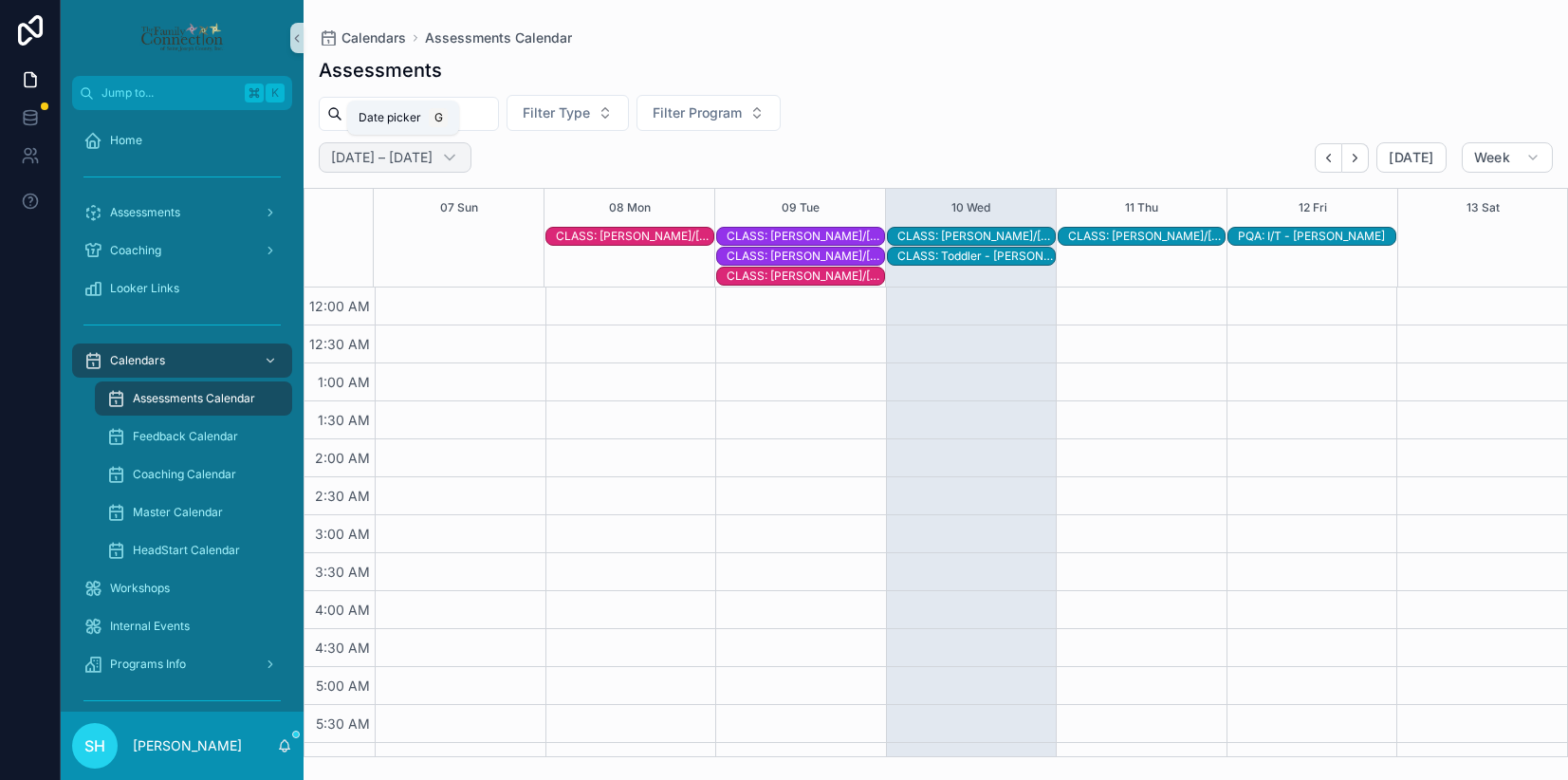
click at [455, 156] on icon "scrollable content" at bounding box center [450, 157] width 10 height 5
select select "****"
select select "*"
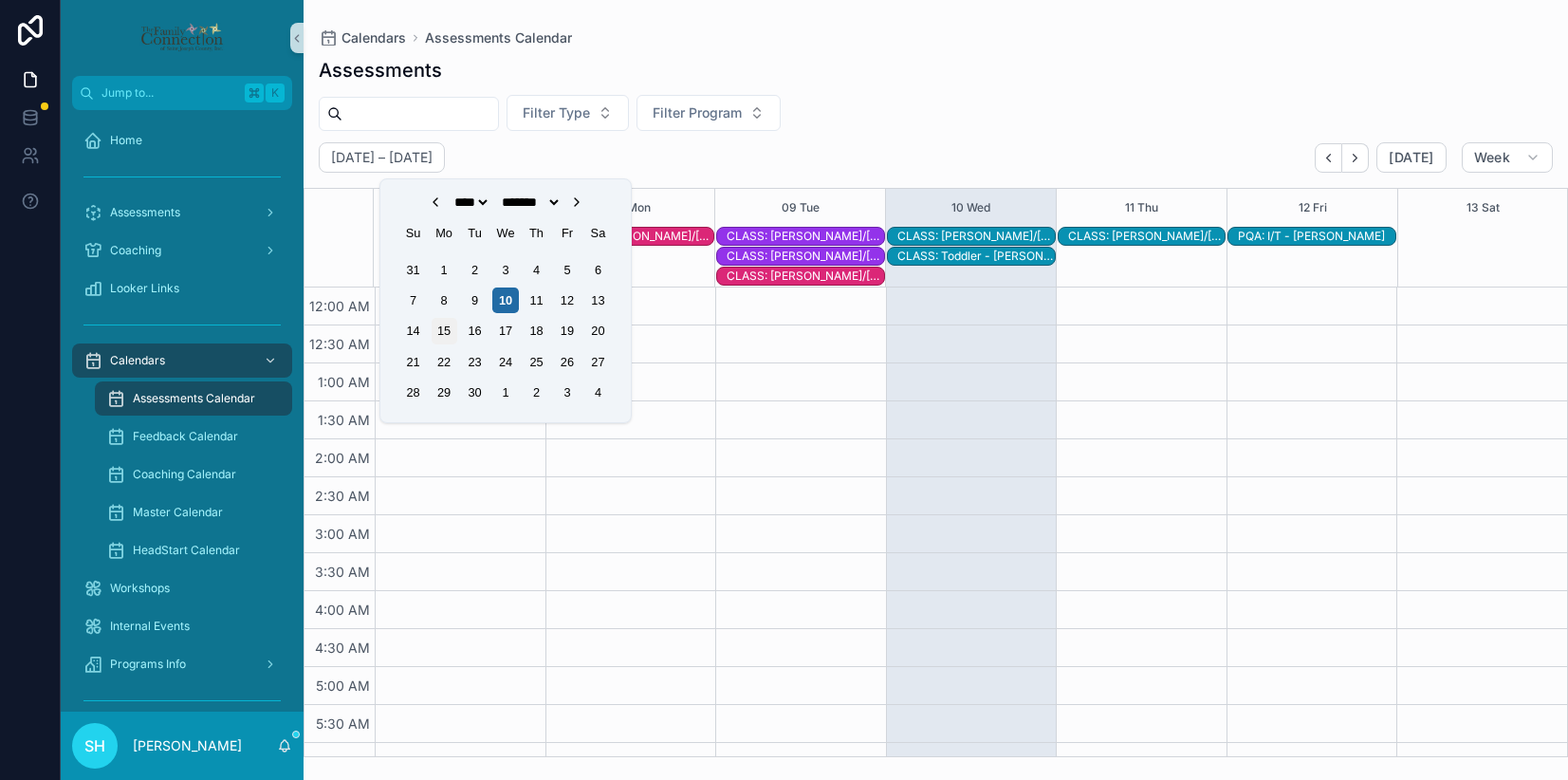
click at [439, 332] on div "15" at bounding box center [444, 330] width 26 height 26
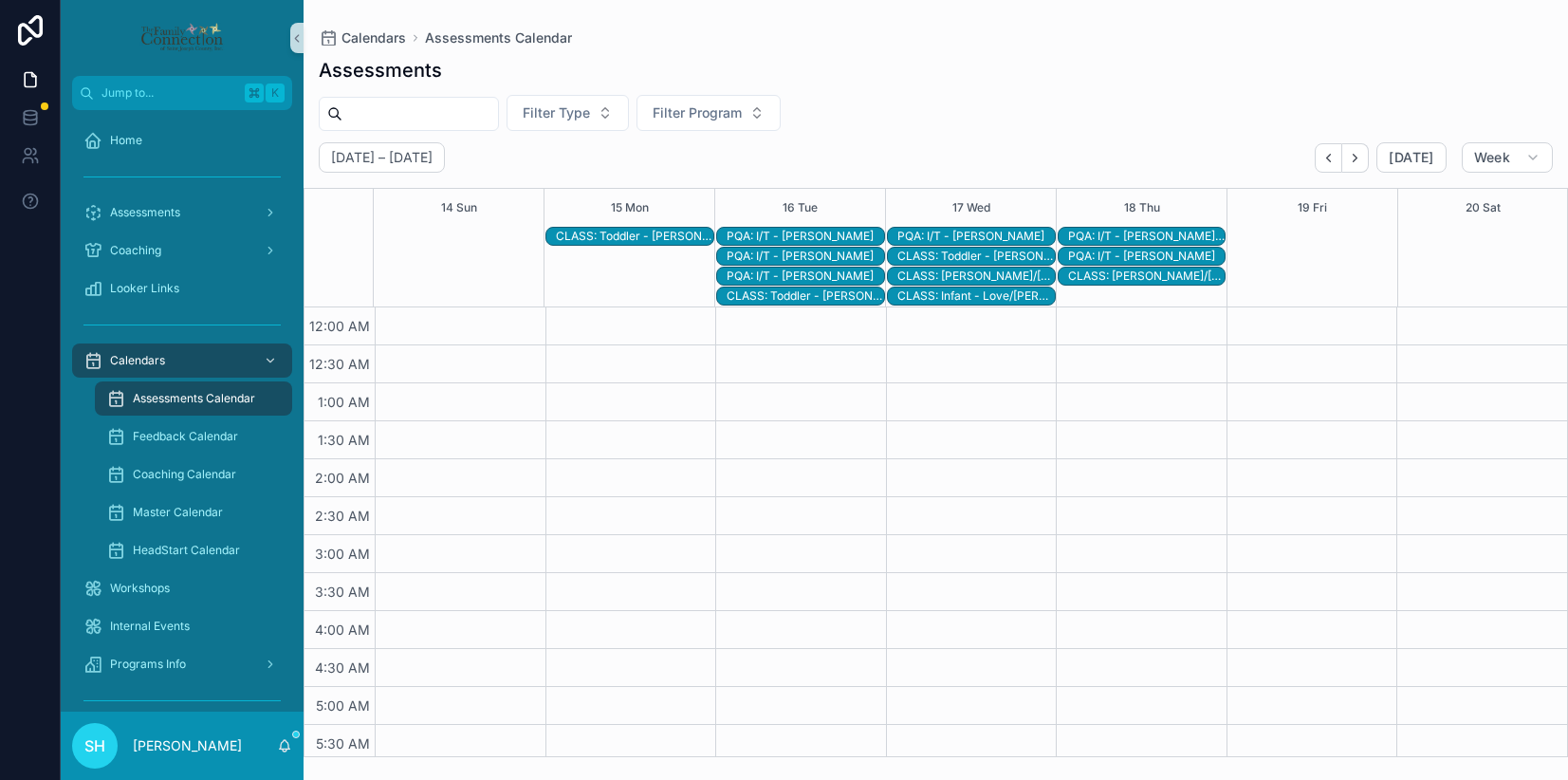
click at [971, 254] on div "CLASS: Toddler - [PERSON_NAME]/[PERSON_NAME] ([PERSON_NAME])" at bounding box center [976, 257] width 157 height 15
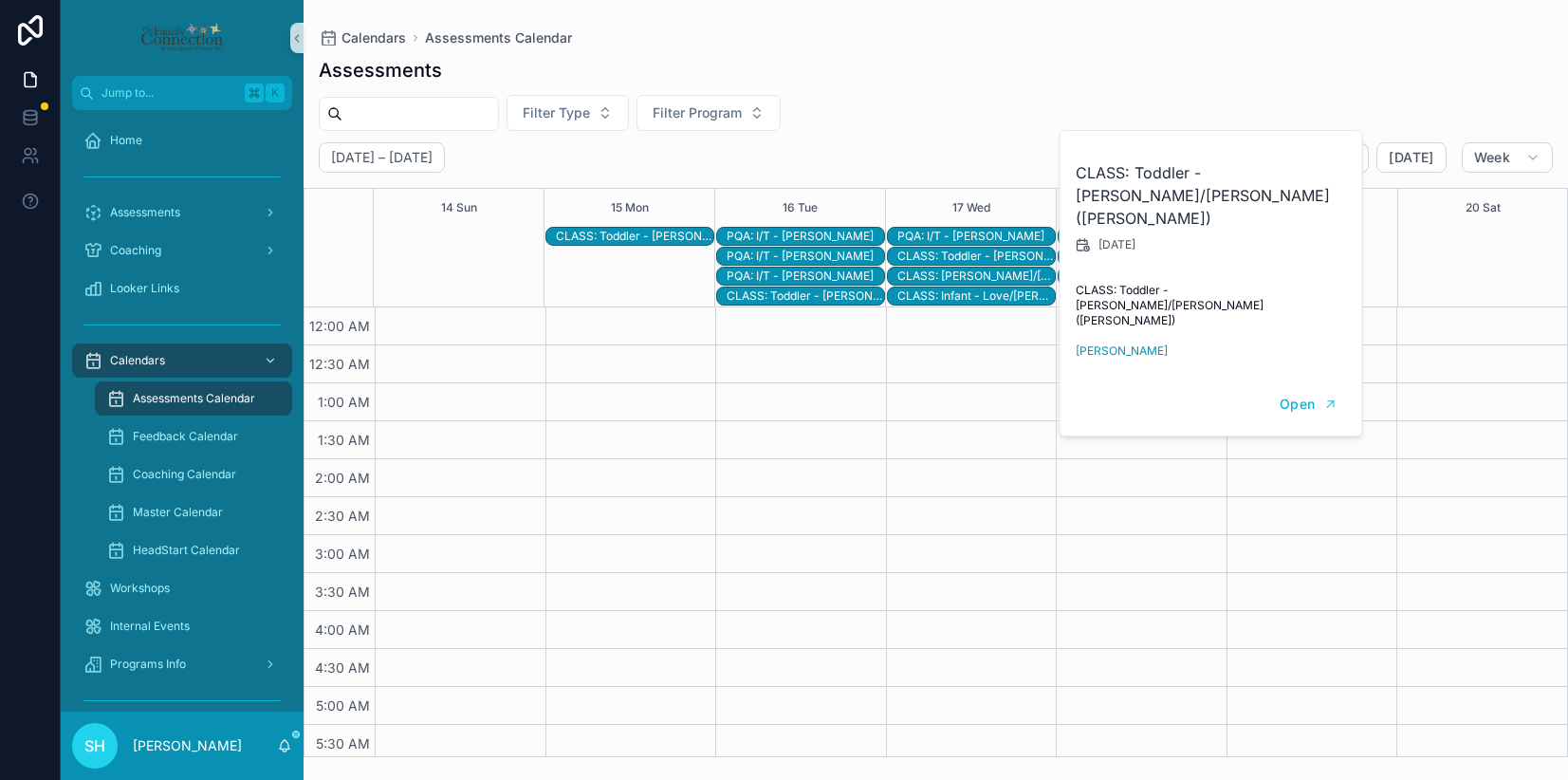
click at [969, 274] on div "CLASS: [PERSON_NAME]/[PERSON_NAME]" at bounding box center [976, 277] width 157 height 15
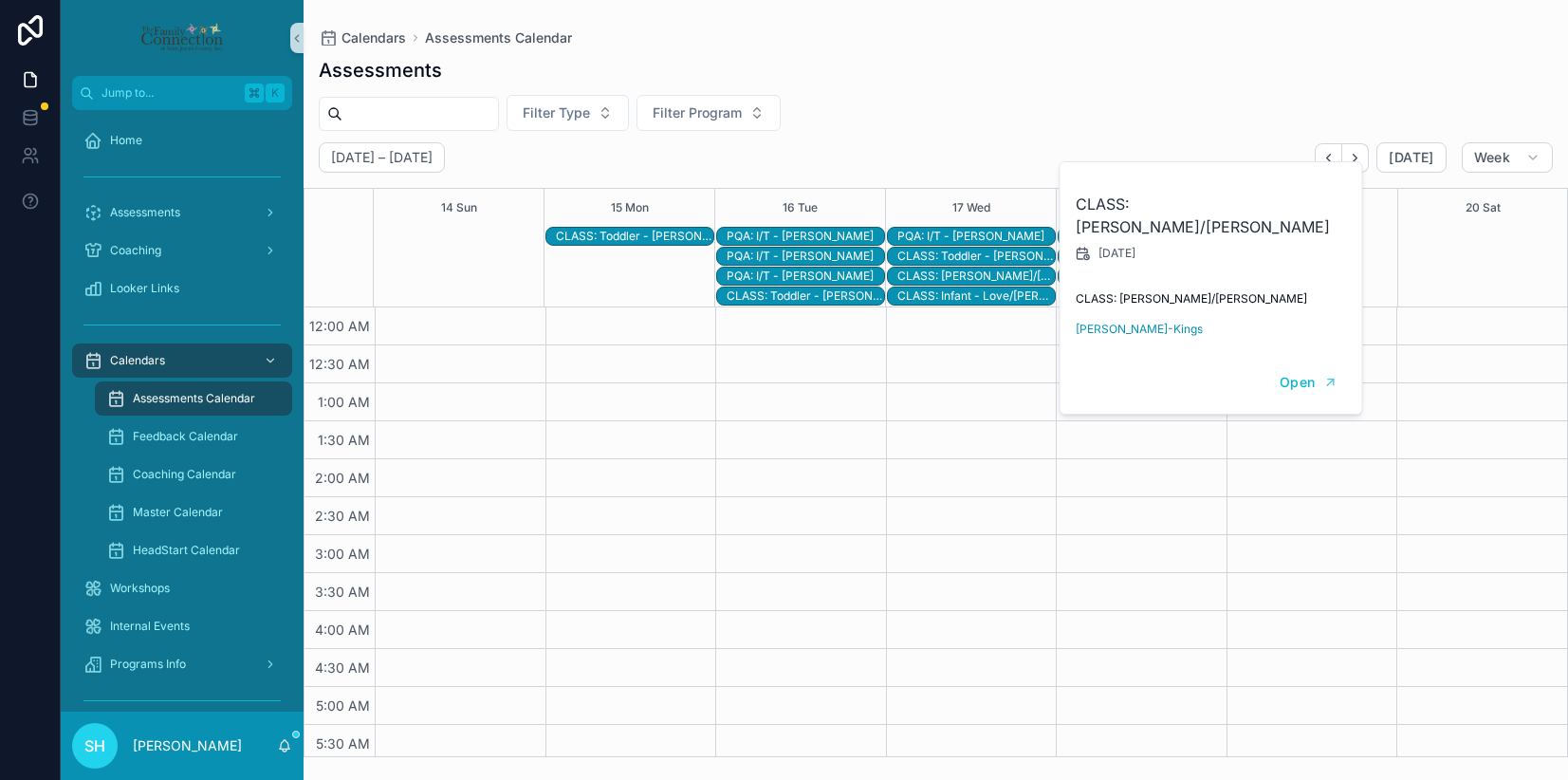
click at [969, 295] on div "CLASS: Infant - Love/[PERSON_NAME]" at bounding box center [976, 296] width 157 height 15
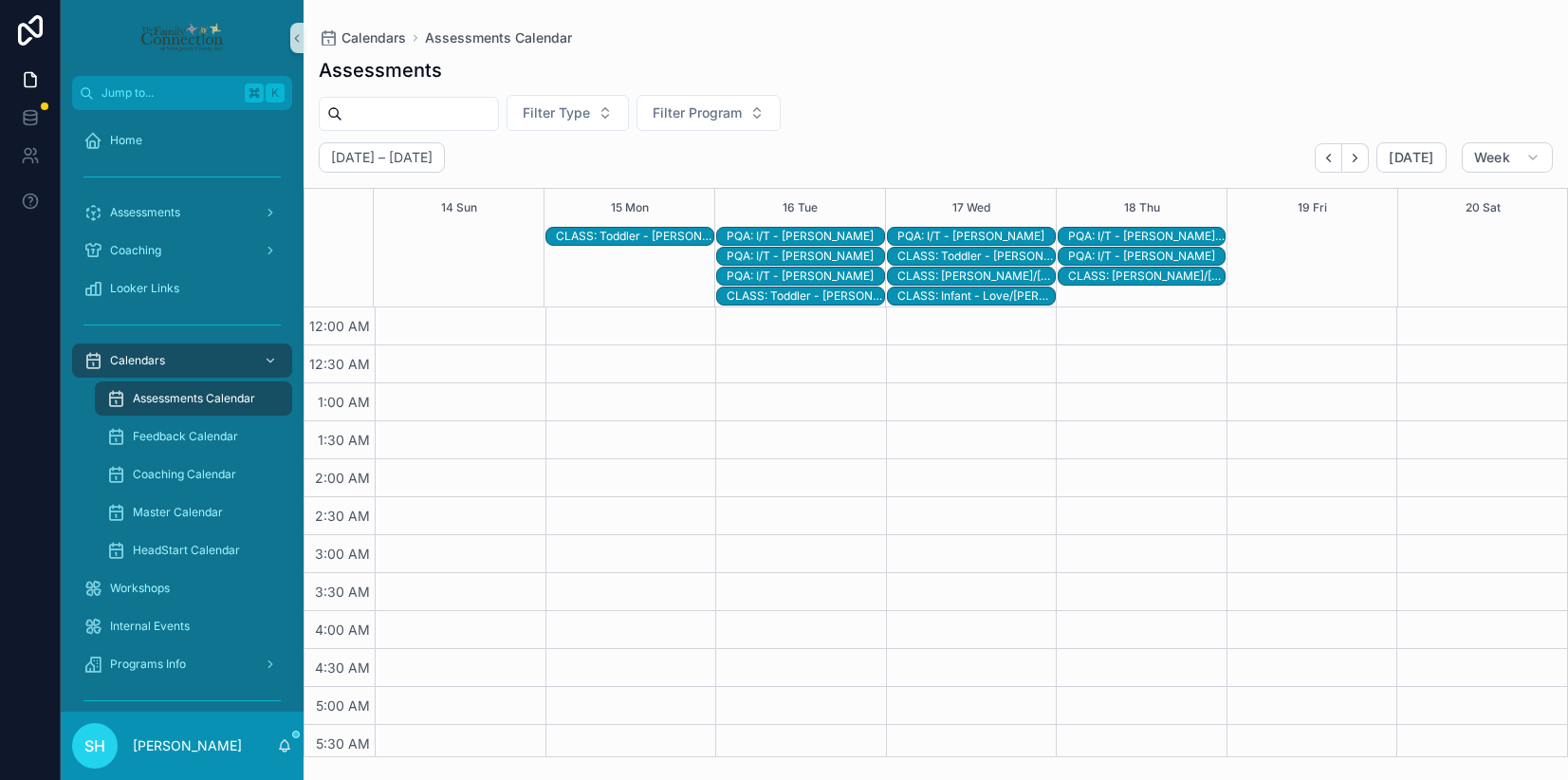
click at [1139, 277] on div "CLASS: [PERSON_NAME]/[PERSON_NAME]" at bounding box center [1146, 277] width 157 height 15
